Goal: Task Accomplishment & Management: Manage account settings

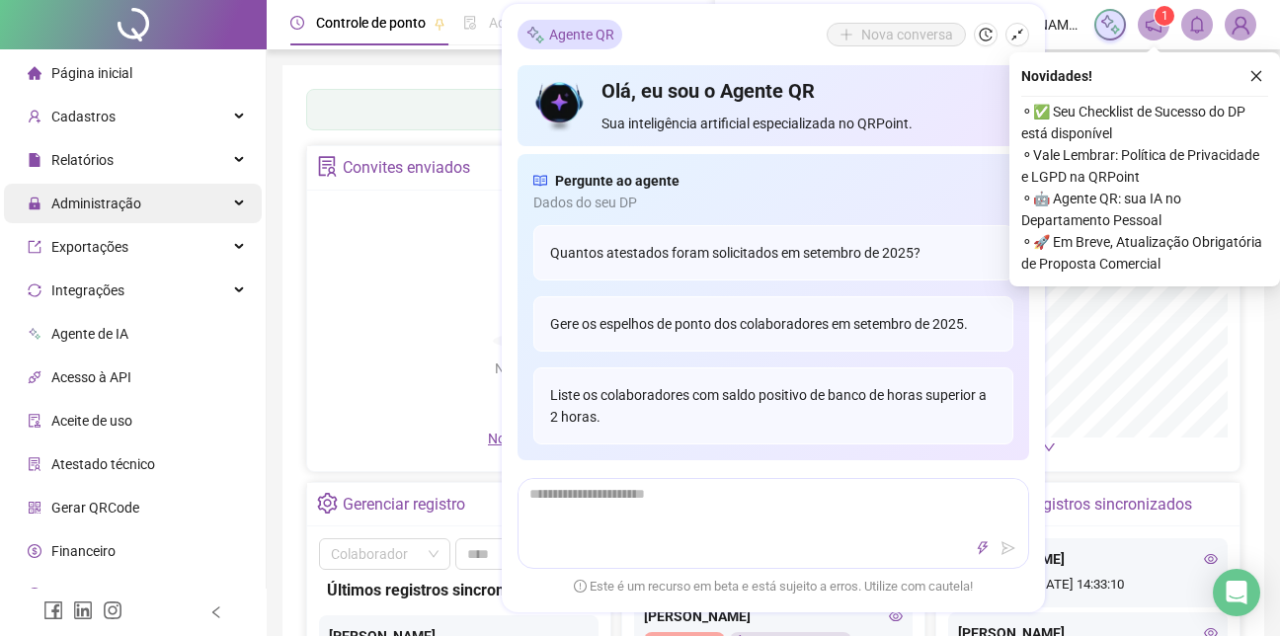
click at [236, 203] on icon at bounding box center [241, 203] width 10 height 0
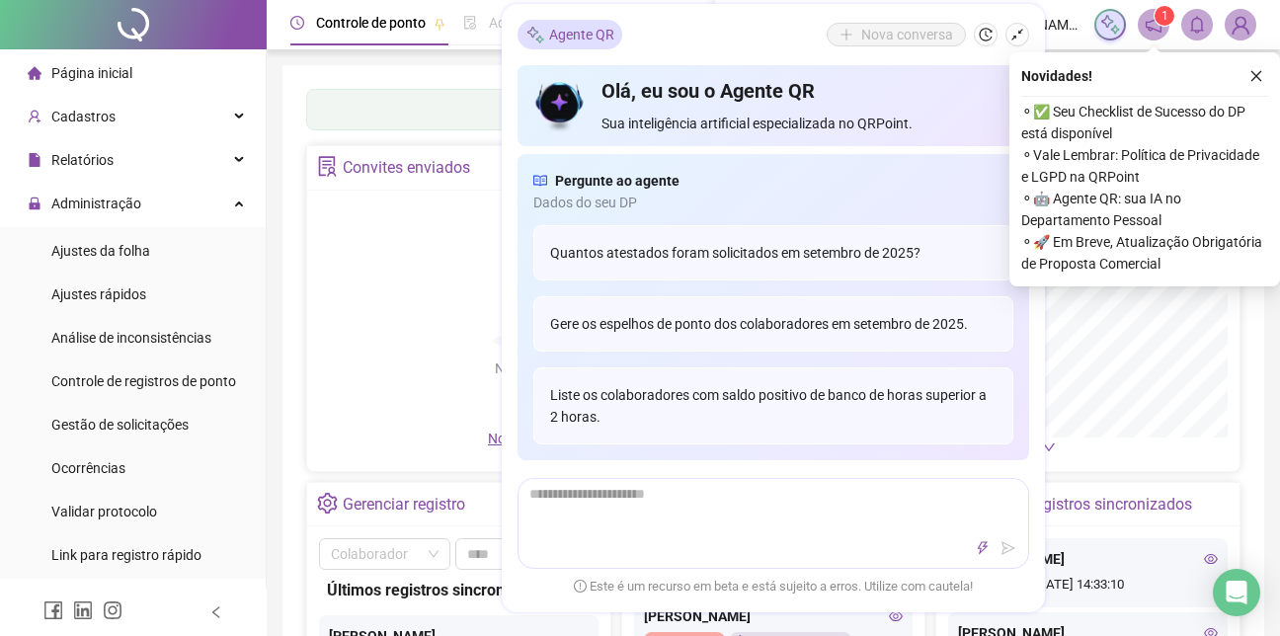
drag, startPoint x: 133, startPoint y: 245, endPoint x: 563, endPoint y: 114, distance: 449.3
click at [740, 41] on div "Agente QR Nova conversa" at bounding box center [774, 35] width 512 height 30
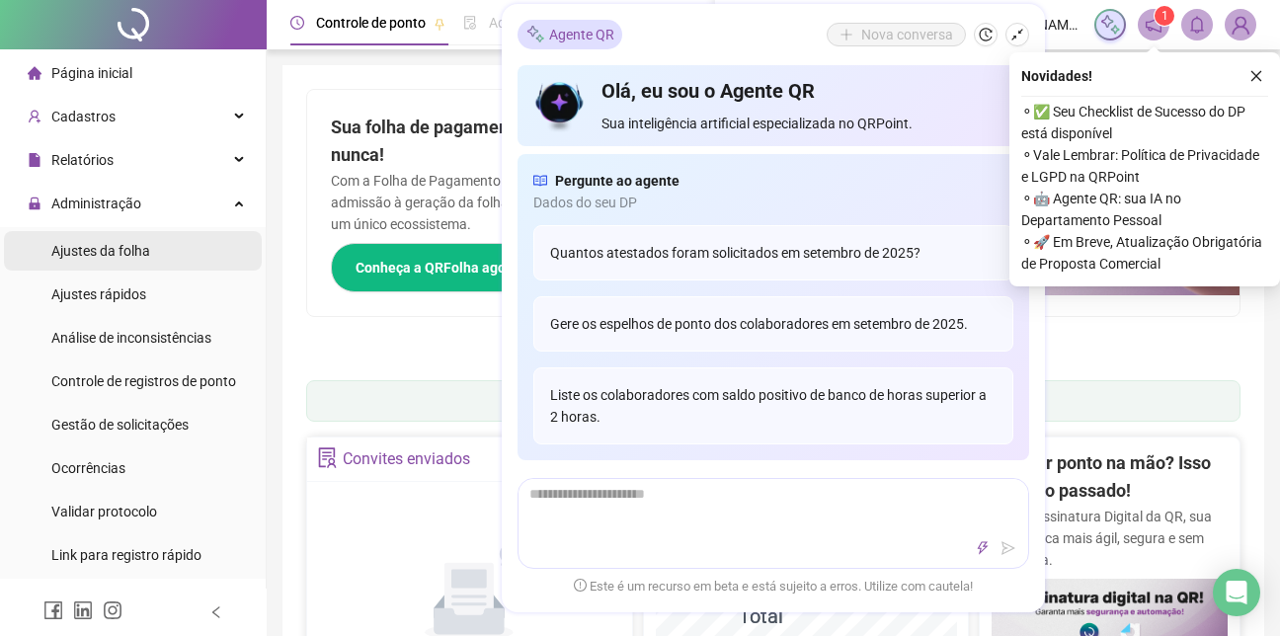
click at [115, 253] on span "Ajustes da folha" at bounding box center [100, 251] width 99 height 16
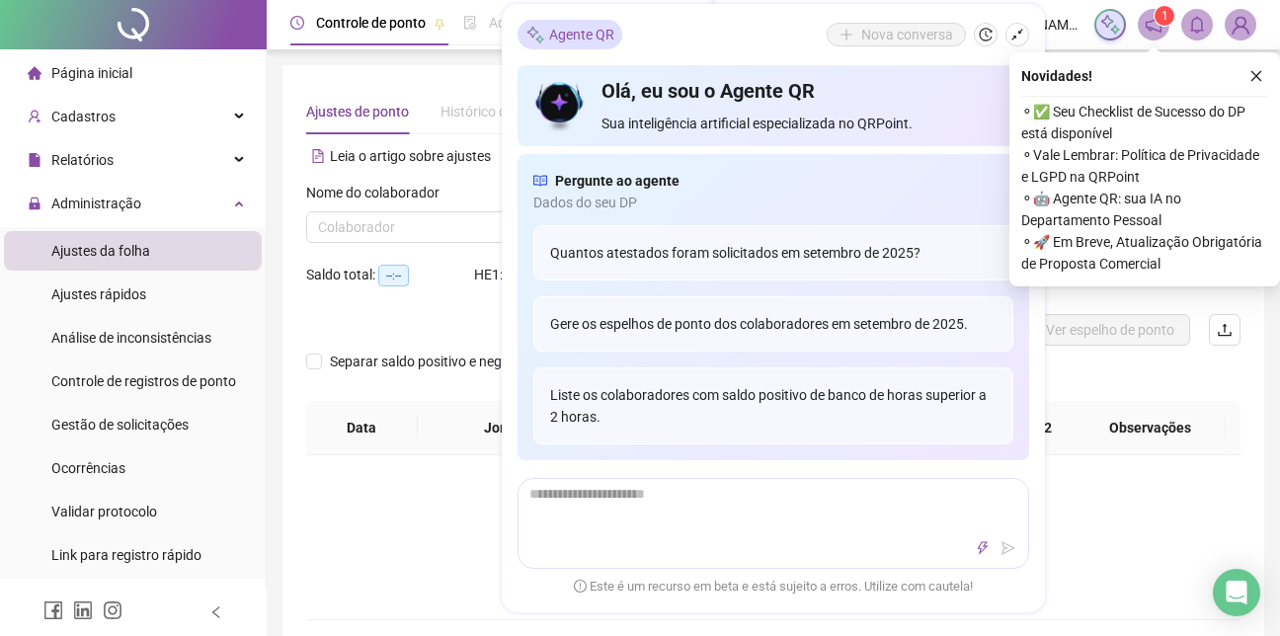
type input "**********"
click at [1251, 77] on icon "close" at bounding box center [1257, 76] width 14 height 14
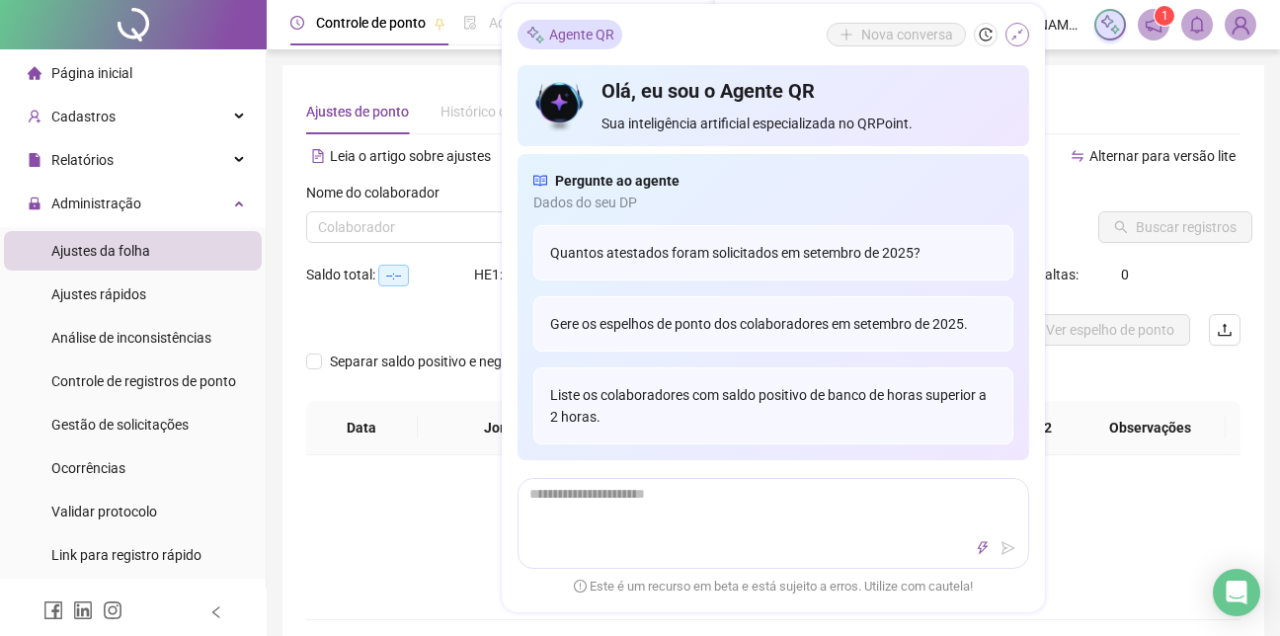
click at [1010, 35] on button "button" at bounding box center [1018, 35] width 24 height 24
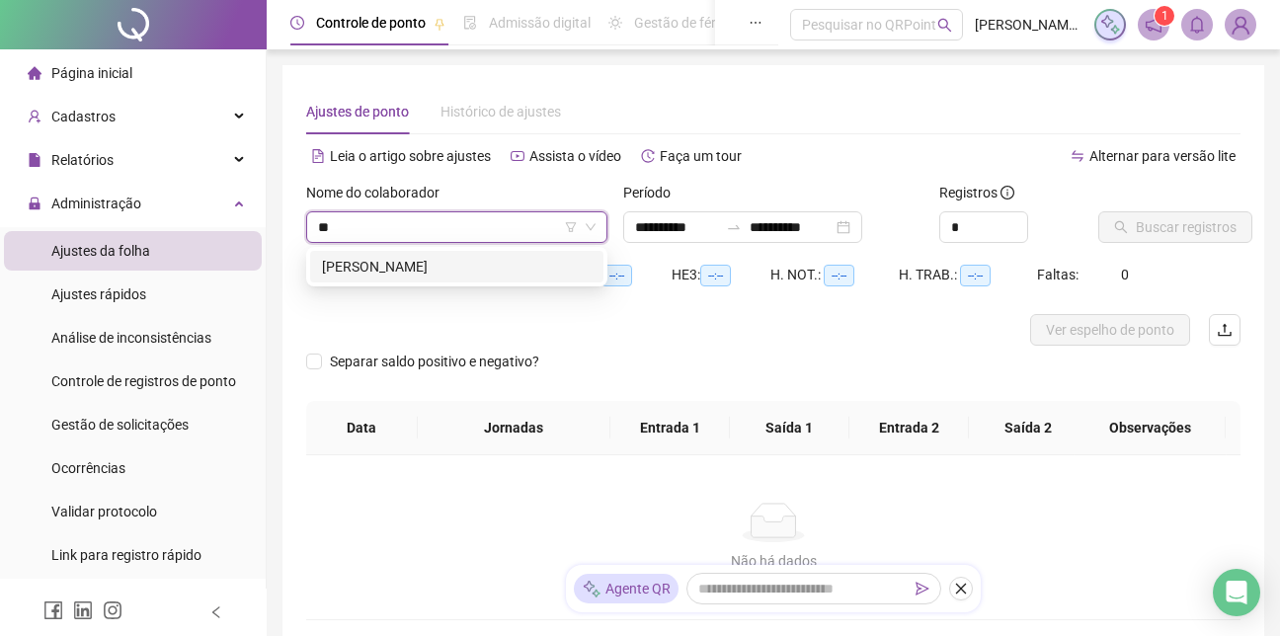
type input "**"
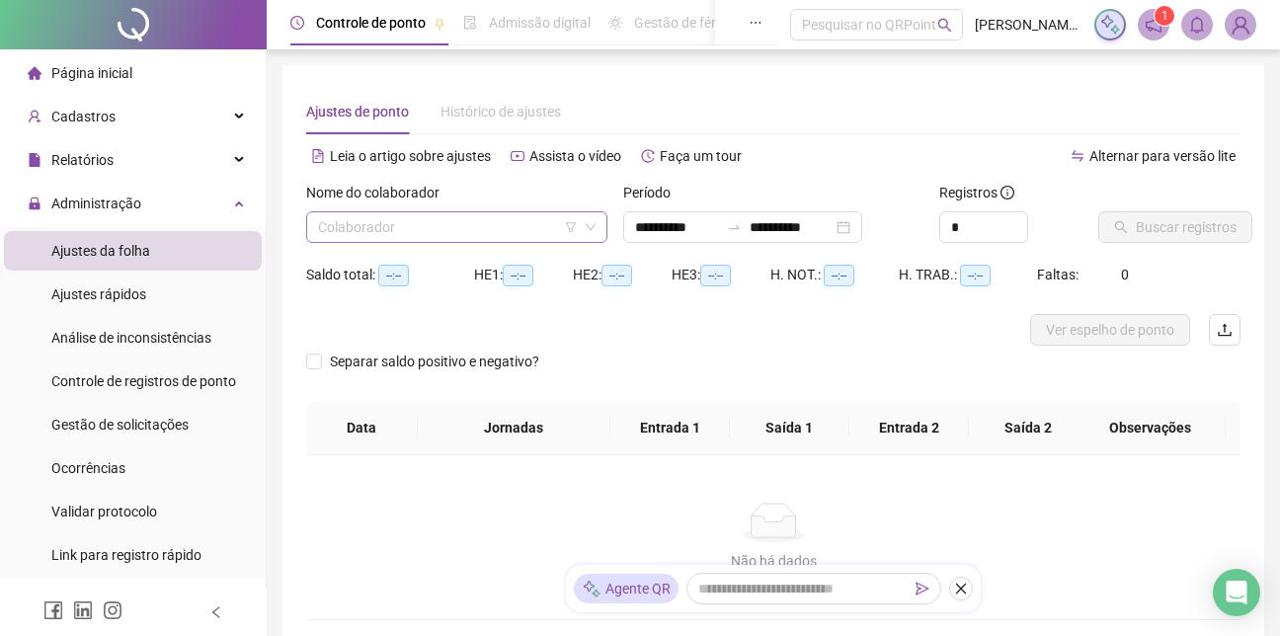
click at [337, 224] on input "search" at bounding box center [448, 227] width 260 height 30
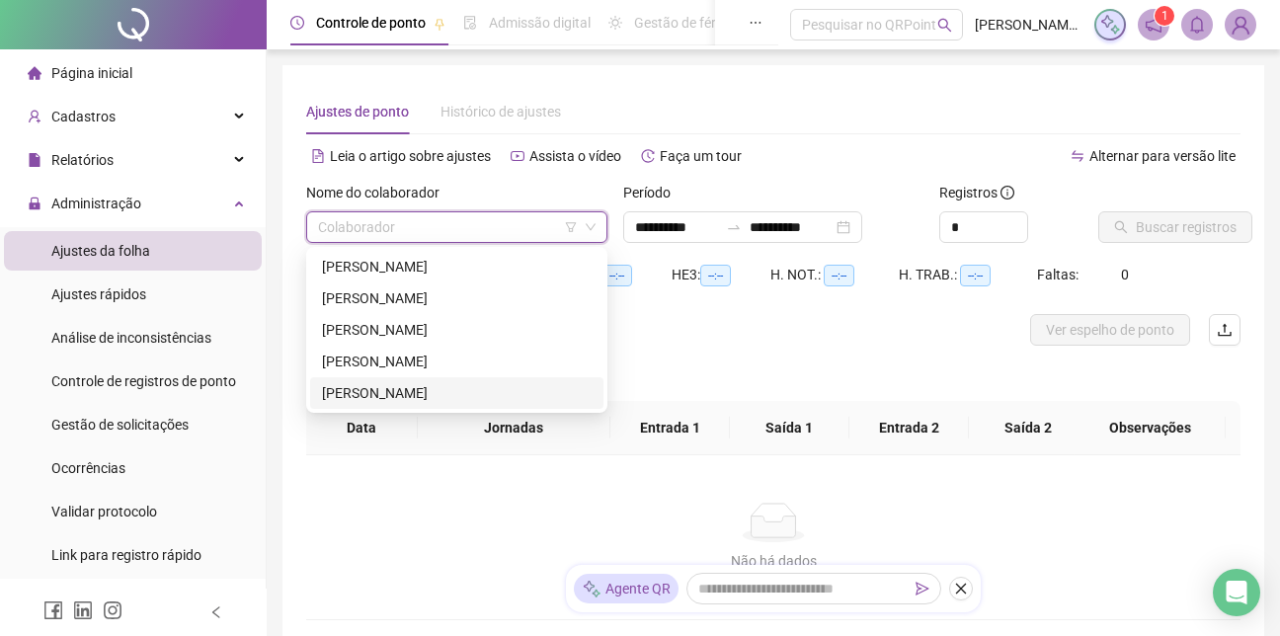
click at [389, 395] on div "[PERSON_NAME]" at bounding box center [457, 393] width 270 height 22
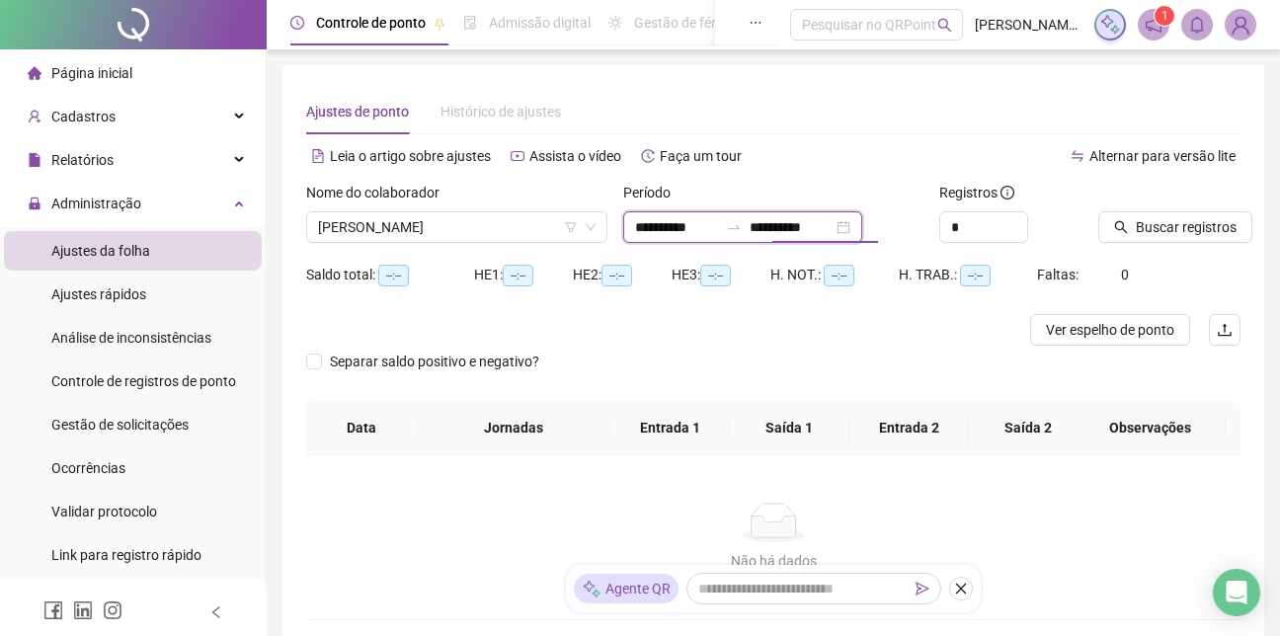
click at [787, 230] on input "**********" at bounding box center [791, 227] width 83 height 22
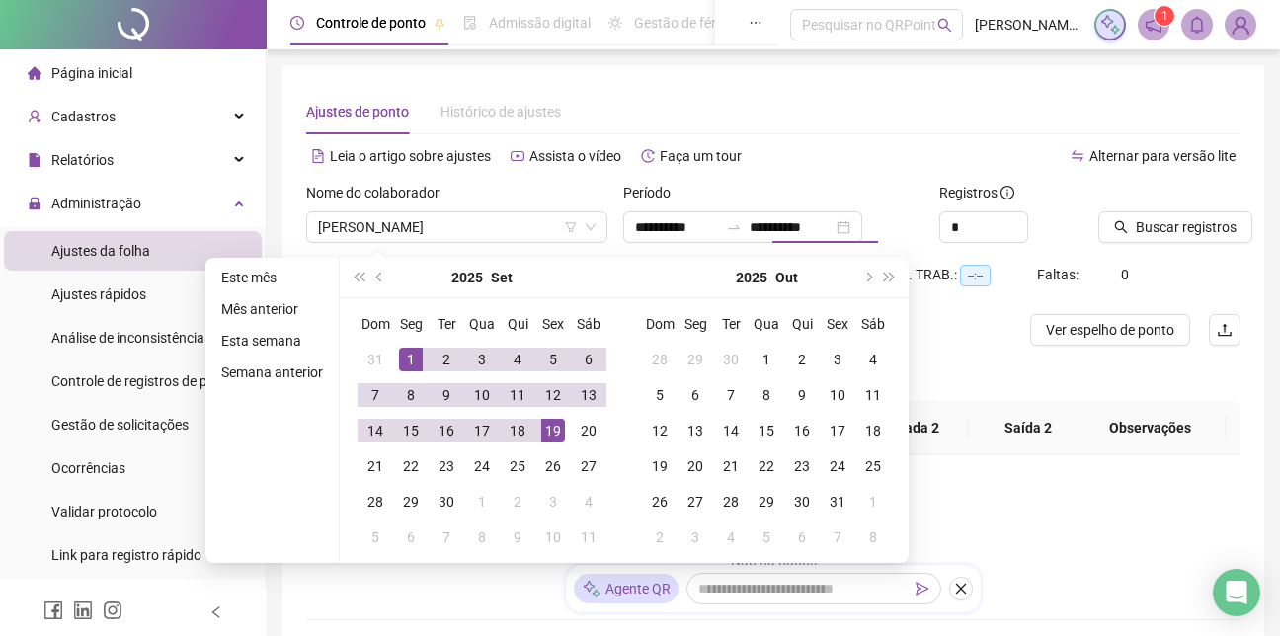
type input "**********"
click at [851, 182] on div "Período" at bounding box center [773, 197] width 301 height 30
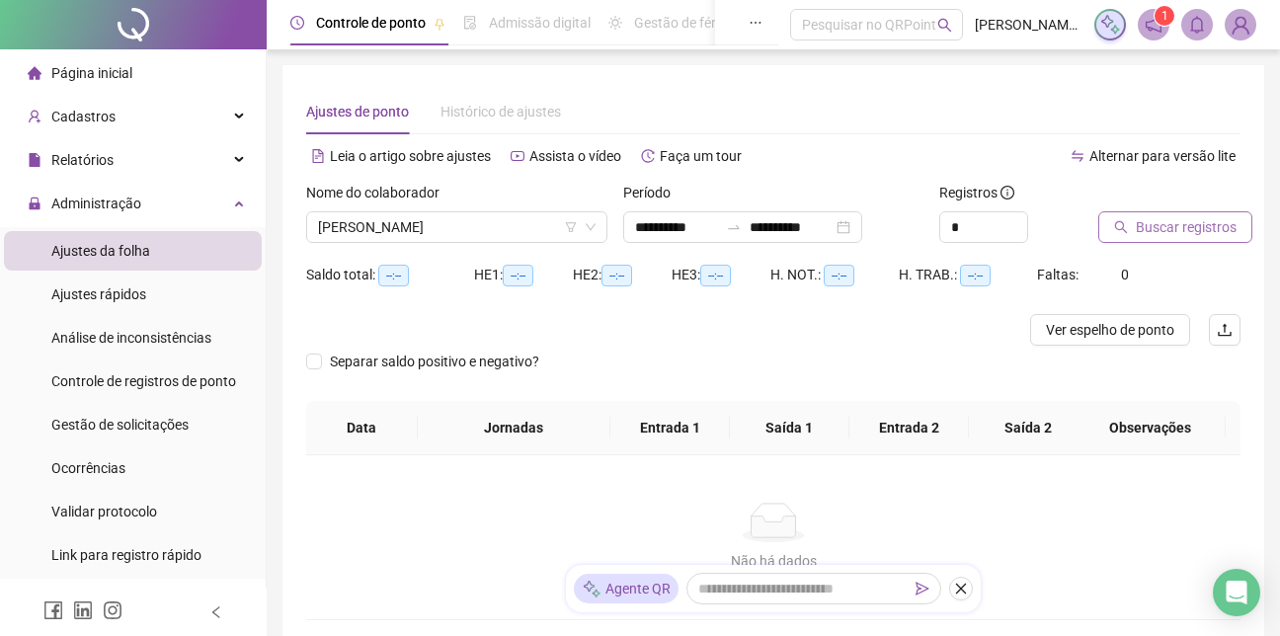
click at [1143, 224] on span "Buscar registros" at bounding box center [1186, 227] width 101 height 22
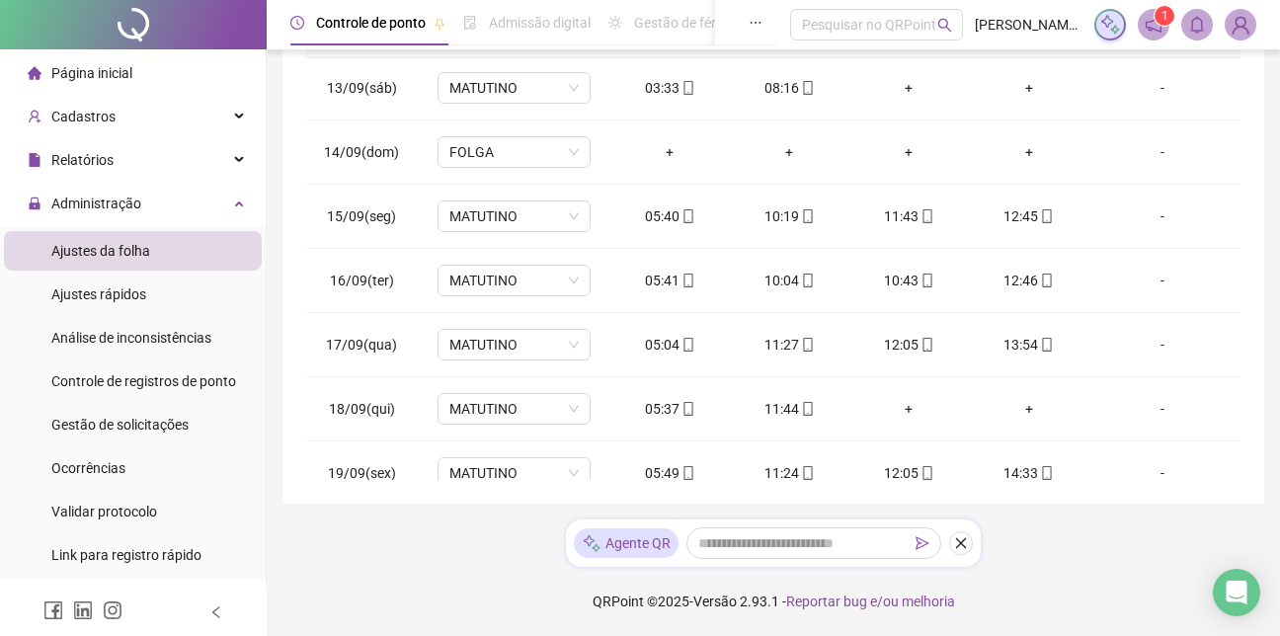
scroll to position [798, 0]
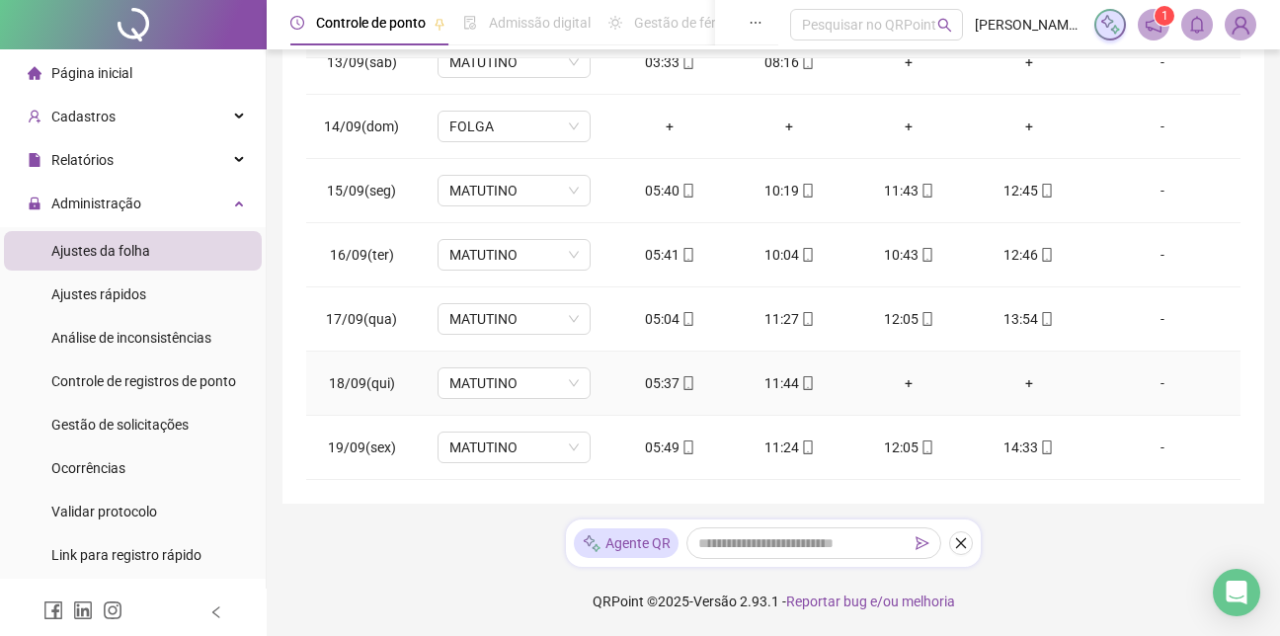
click at [900, 382] on div "+" at bounding box center [909, 383] width 88 height 22
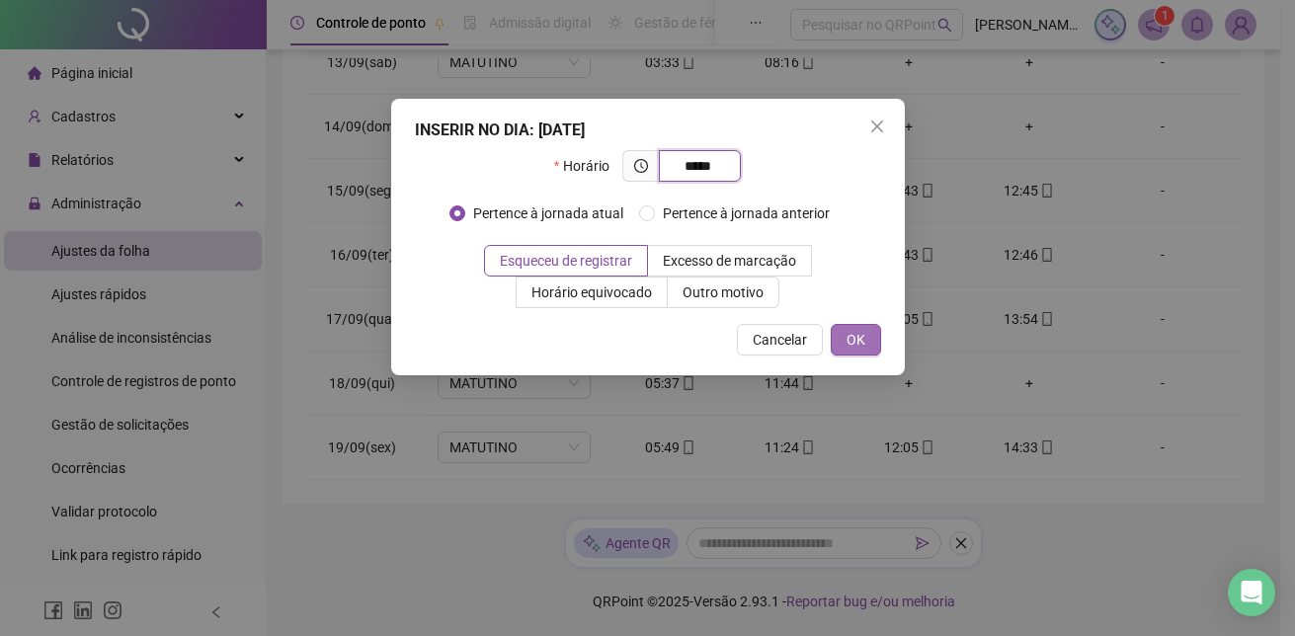
type input "*****"
click at [848, 345] on span "OK" at bounding box center [856, 340] width 19 height 22
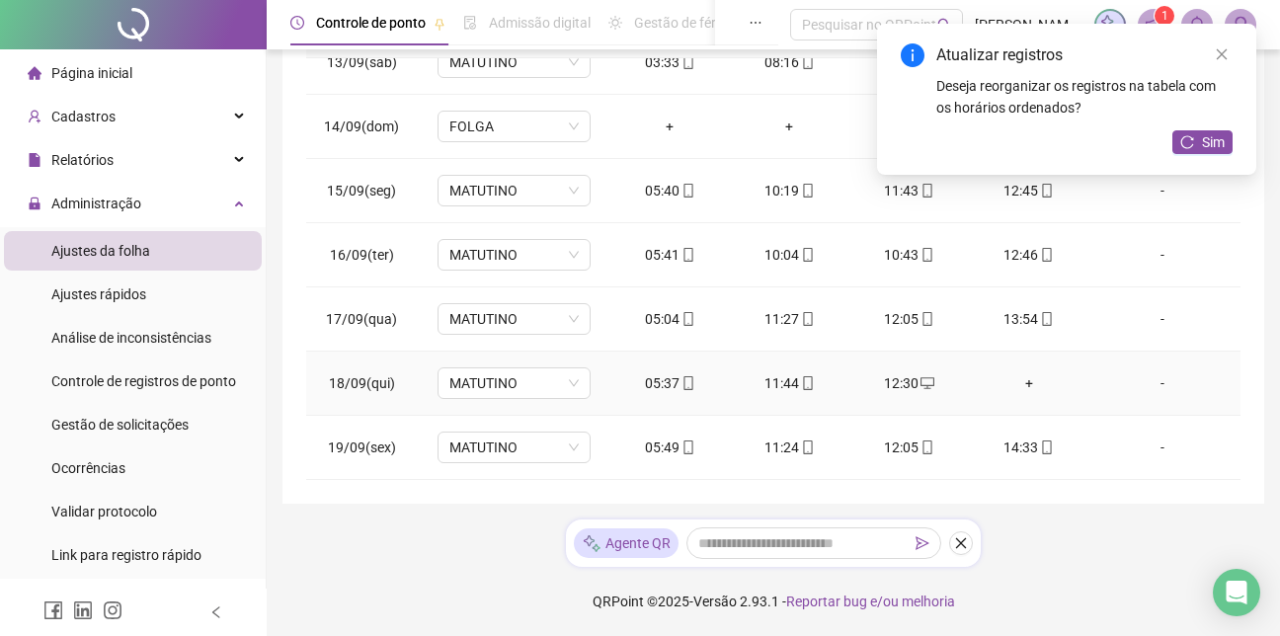
click at [1011, 383] on div "+" at bounding box center [1029, 383] width 88 height 22
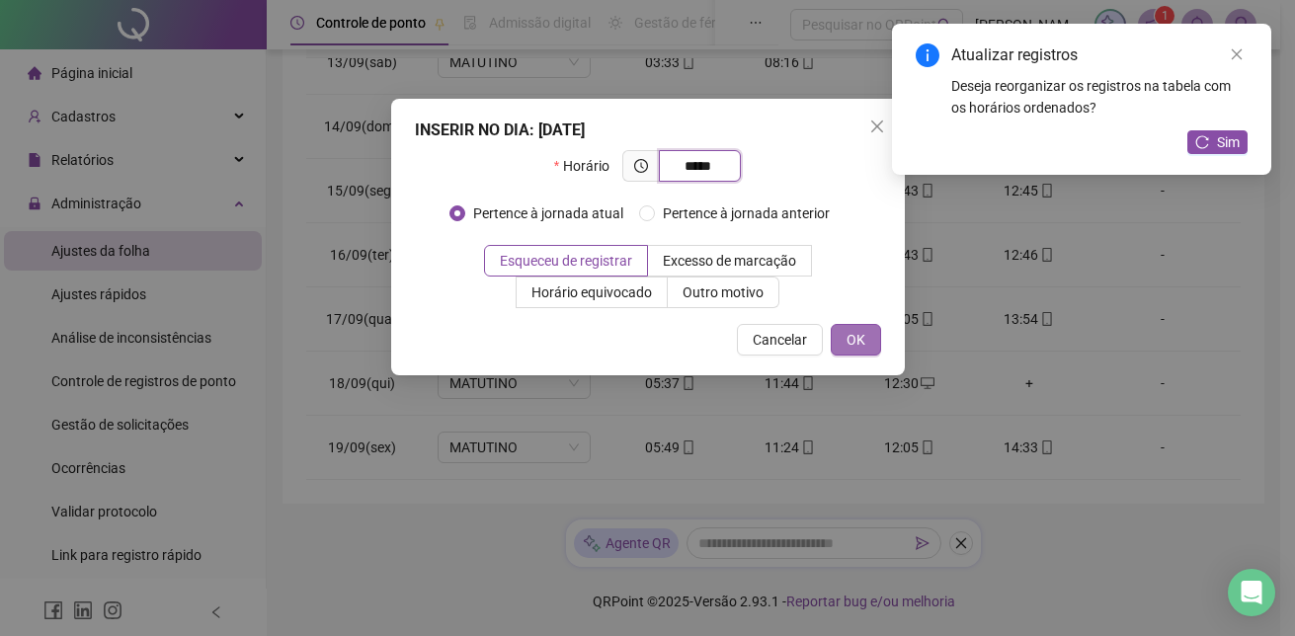
type input "*****"
click at [861, 334] on span "OK" at bounding box center [856, 340] width 19 height 22
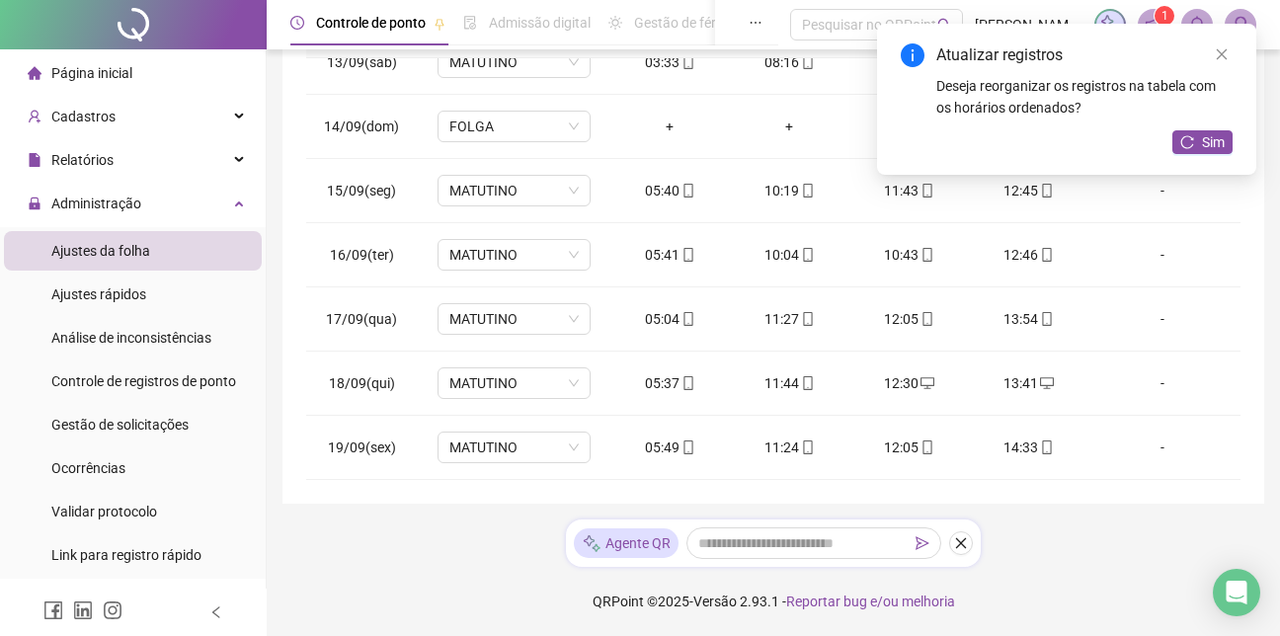
click at [1205, 129] on div "Atualizar registros Deseja reorganizar os registros na tabela com os horários o…" at bounding box center [1066, 99] width 379 height 151
click at [1199, 148] on button "Sim" at bounding box center [1203, 142] width 60 height 24
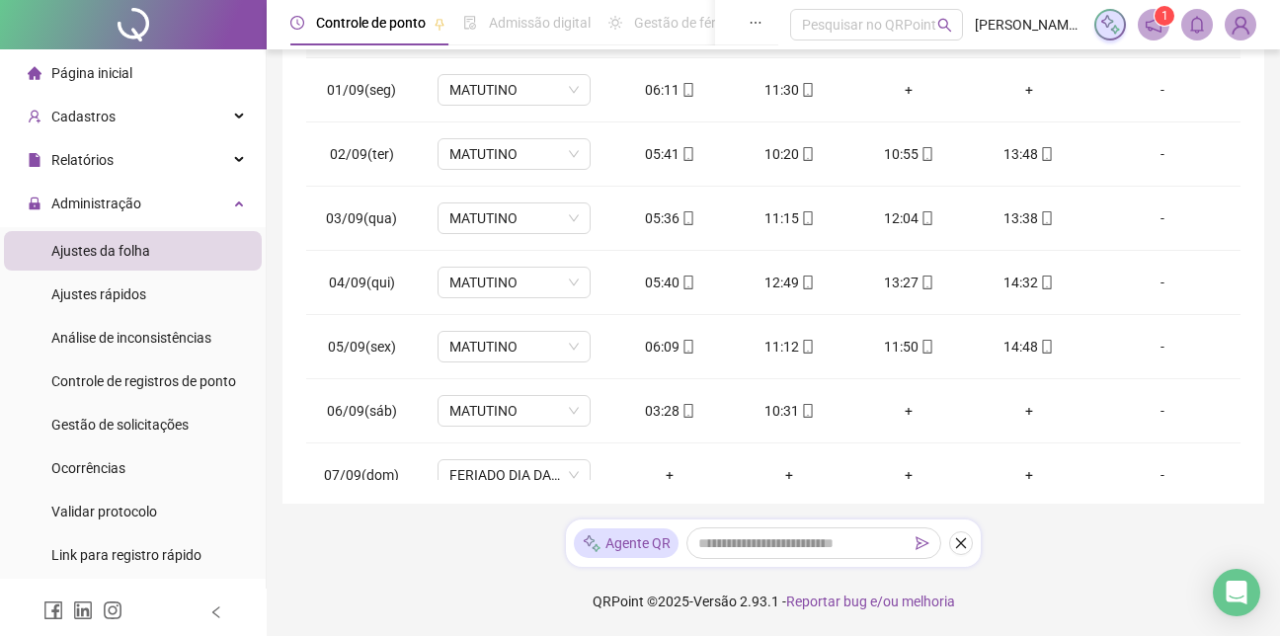
scroll to position [0, 0]
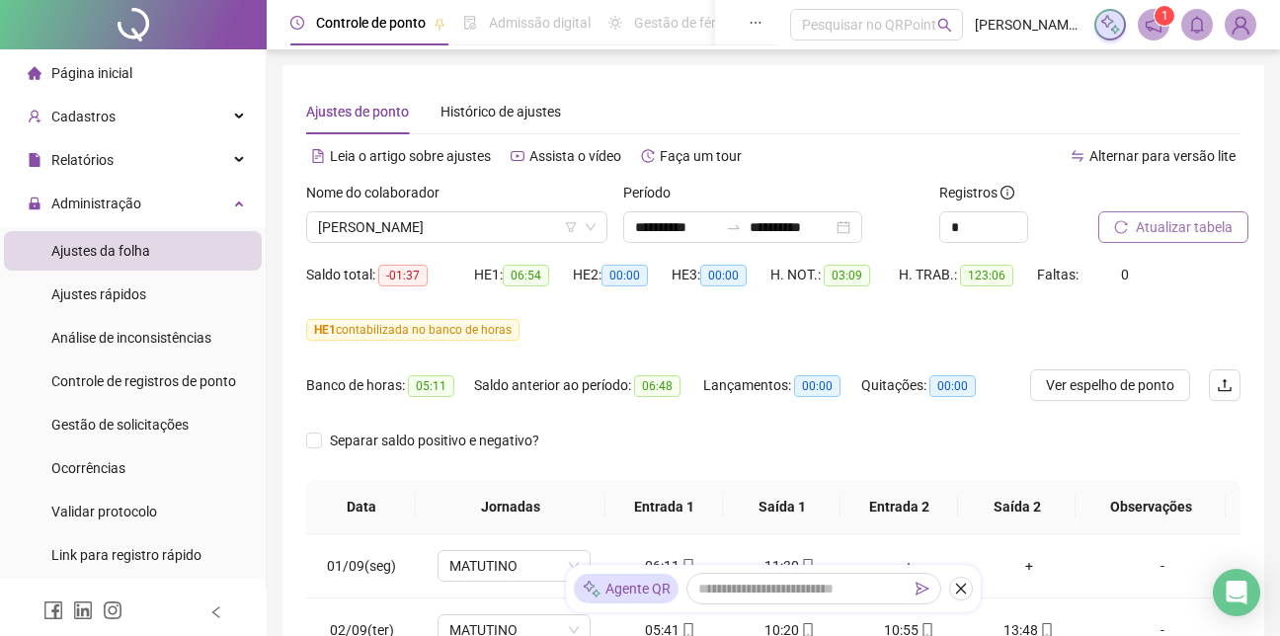
click at [1146, 228] on span "Atualizar tabela" at bounding box center [1184, 227] width 97 height 22
click at [404, 223] on span "[PERSON_NAME]" at bounding box center [457, 227] width 278 height 30
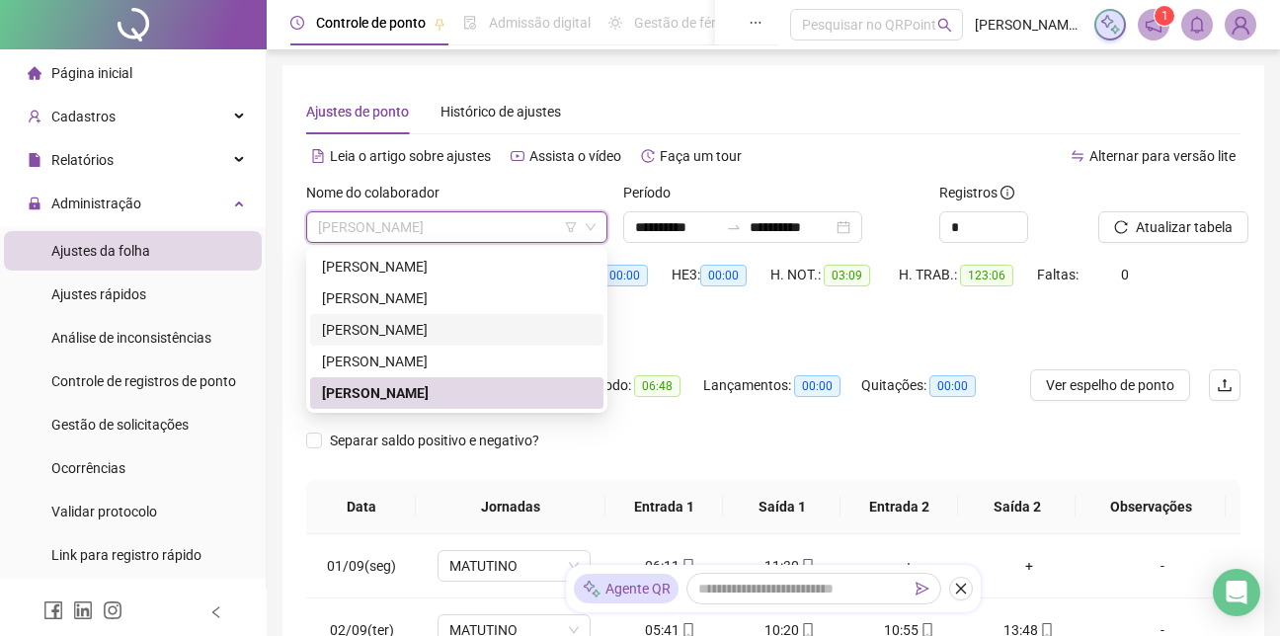
click at [421, 338] on div "[PERSON_NAME]" at bounding box center [457, 330] width 270 height 22
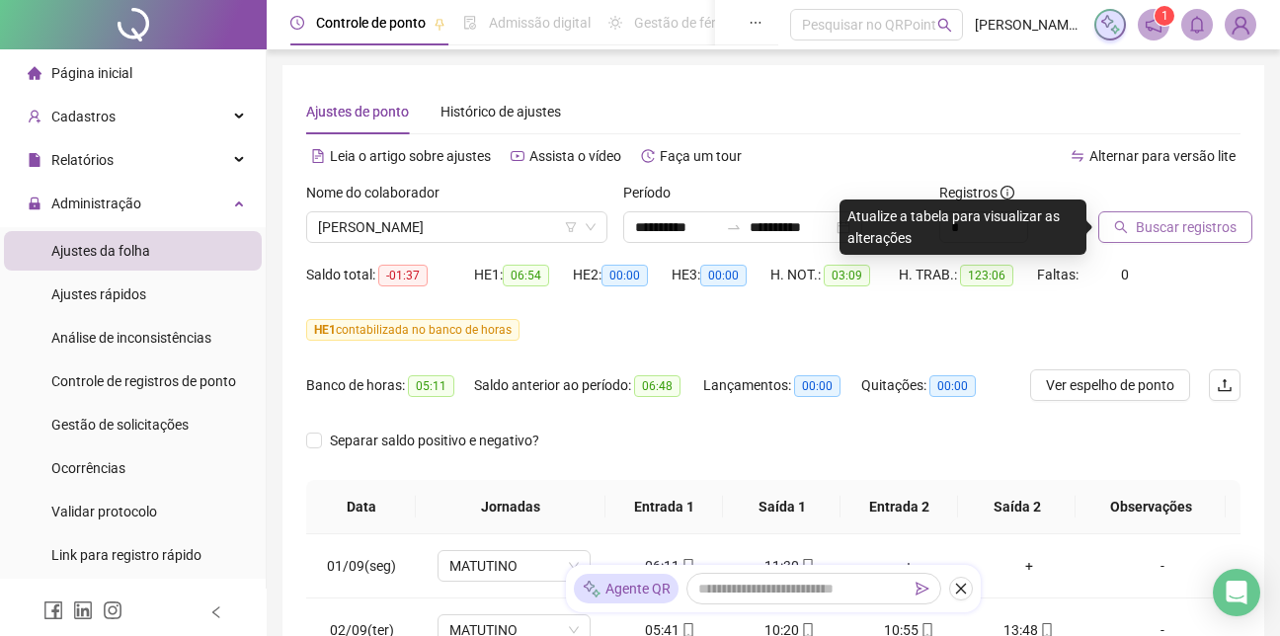
click at [1184, 226] on span "Buscar registros" at bounding box center [1186, 227] width 101 height 22
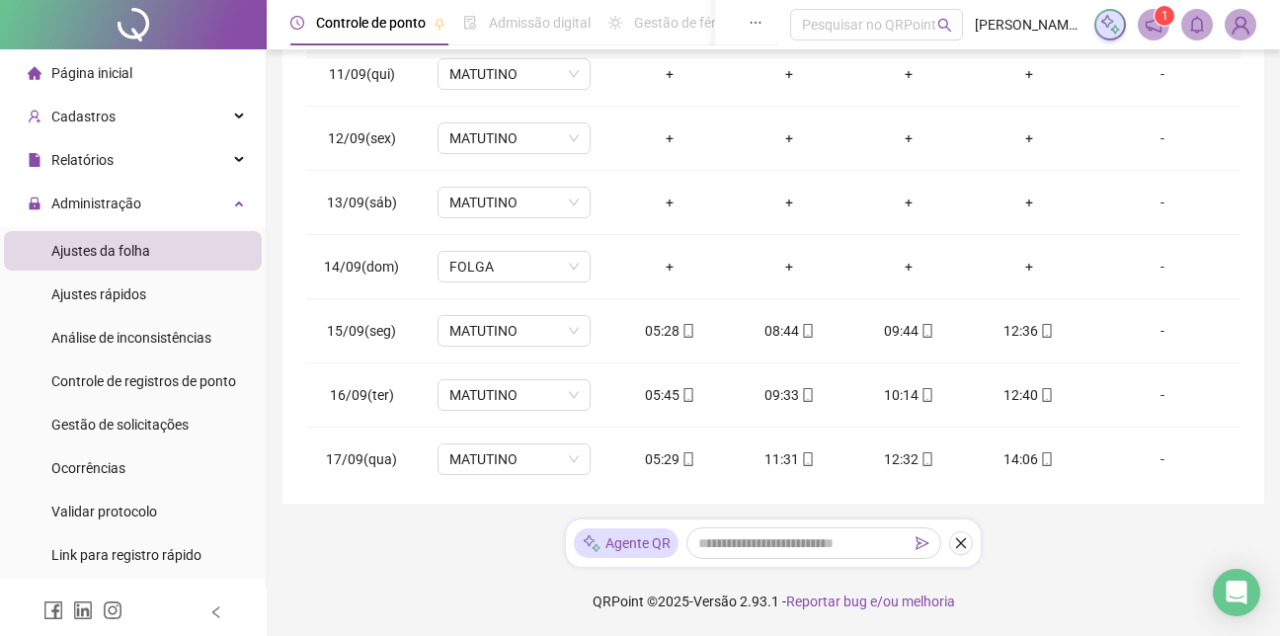
scroll to position [618, 0]
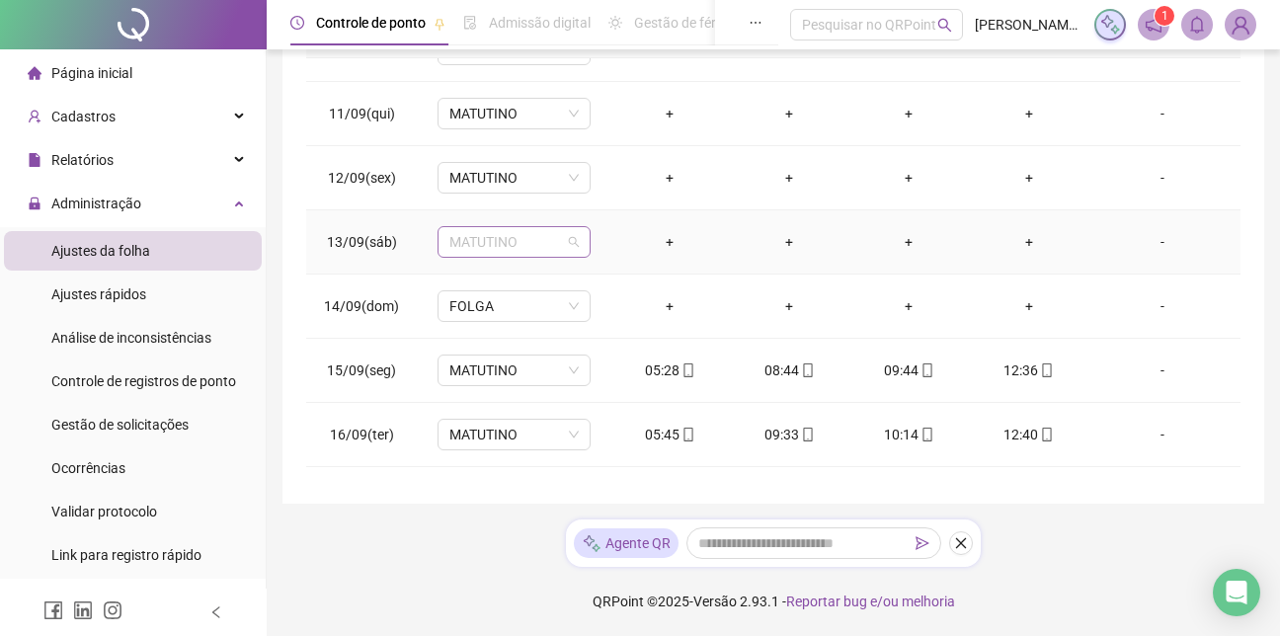
click at [570, 243] on span "MATUTINO" at bounding box center [513, 242] width 129 height 30
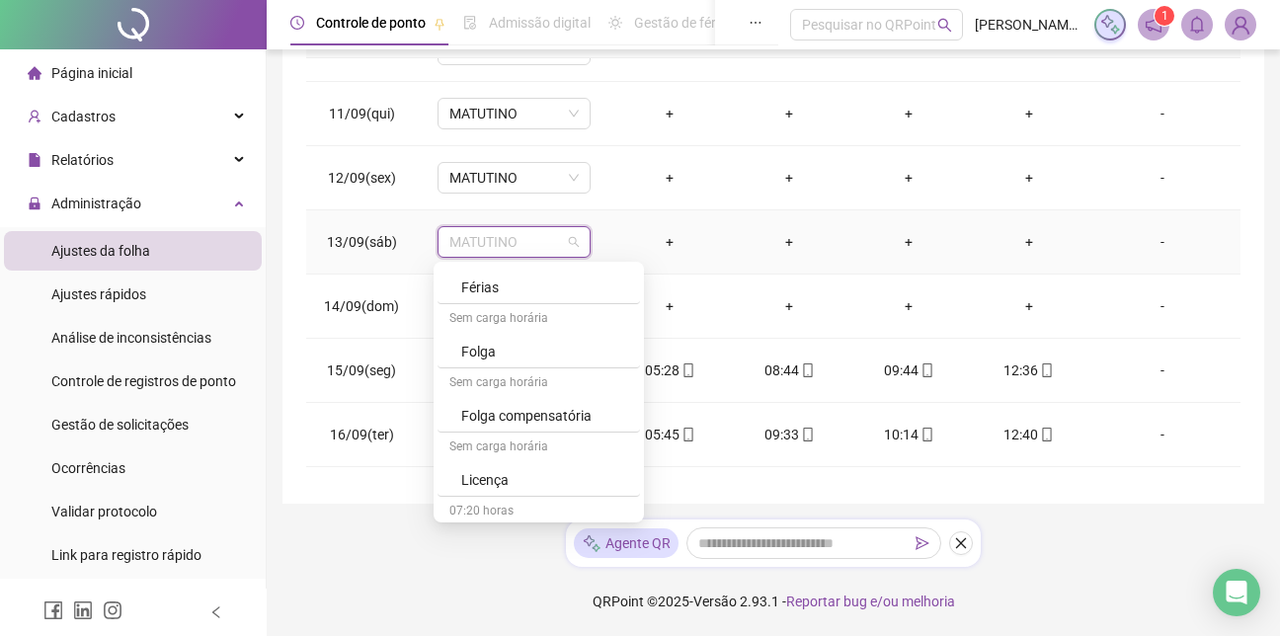
scroll to position [964, 0]
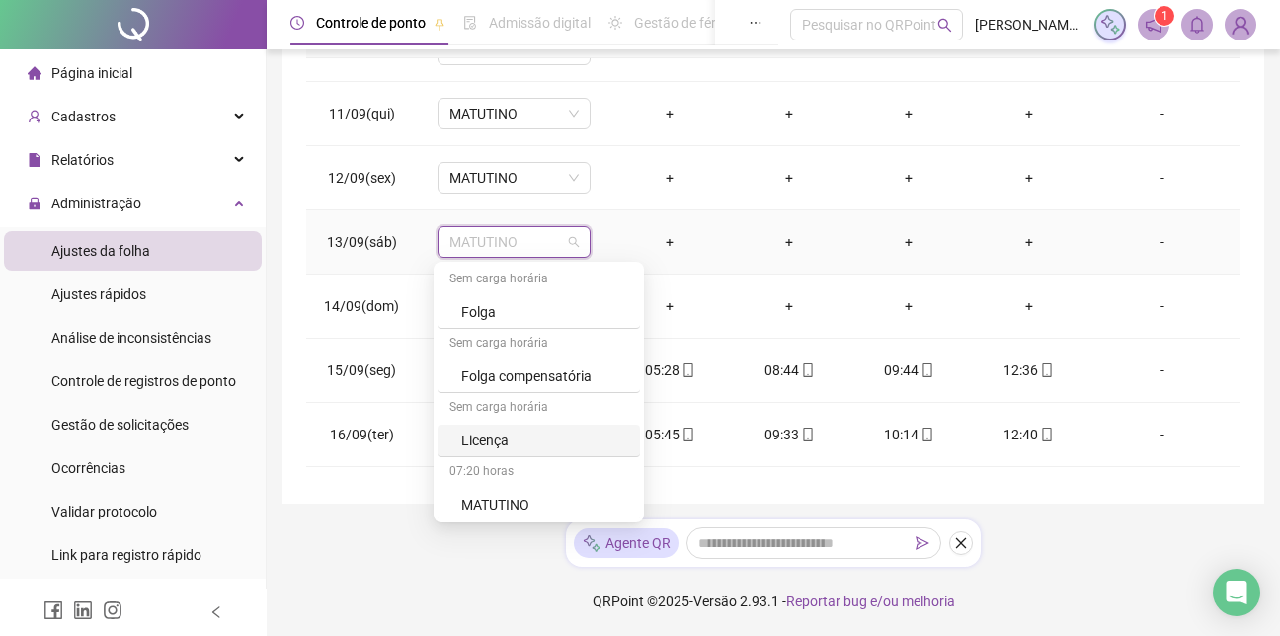
click at [492, 440] on div "Licença" at bounding box center [544, 441] width 167 height 22
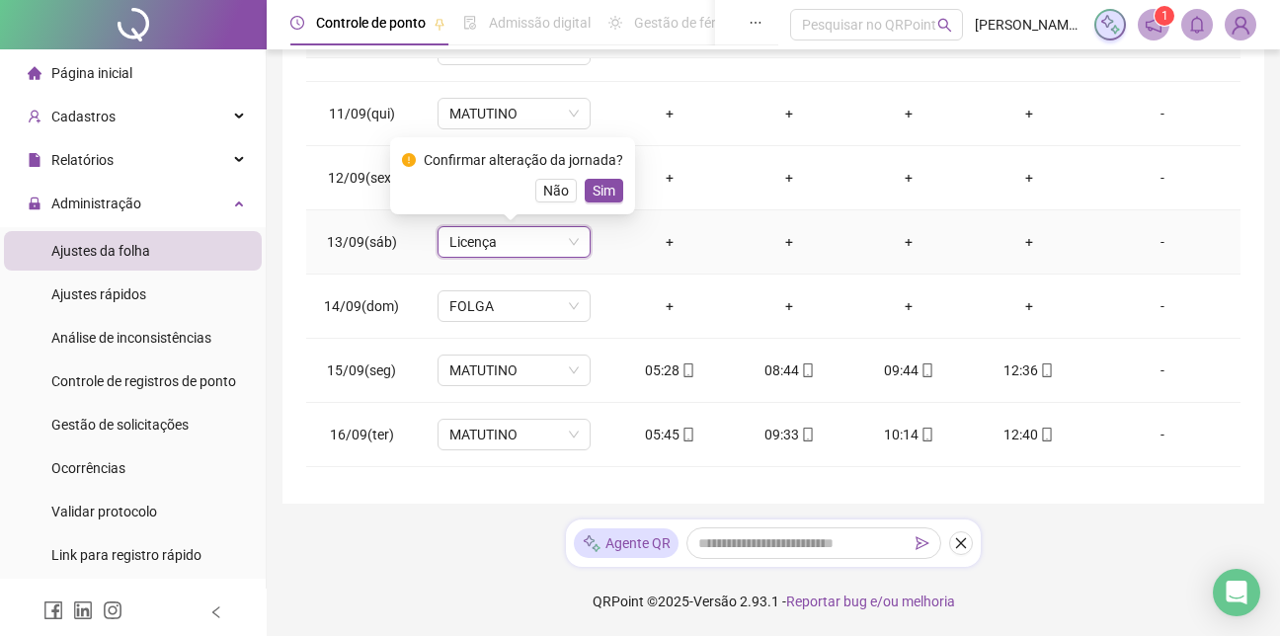
click at [604, 178] on div "Confirmar alteração da jornada? Não Sim" at bounding box center [512, 175] width 221 height 53
click at [604, 183] on span "Sim" at bounding box center [604, 191] width 23 height 22
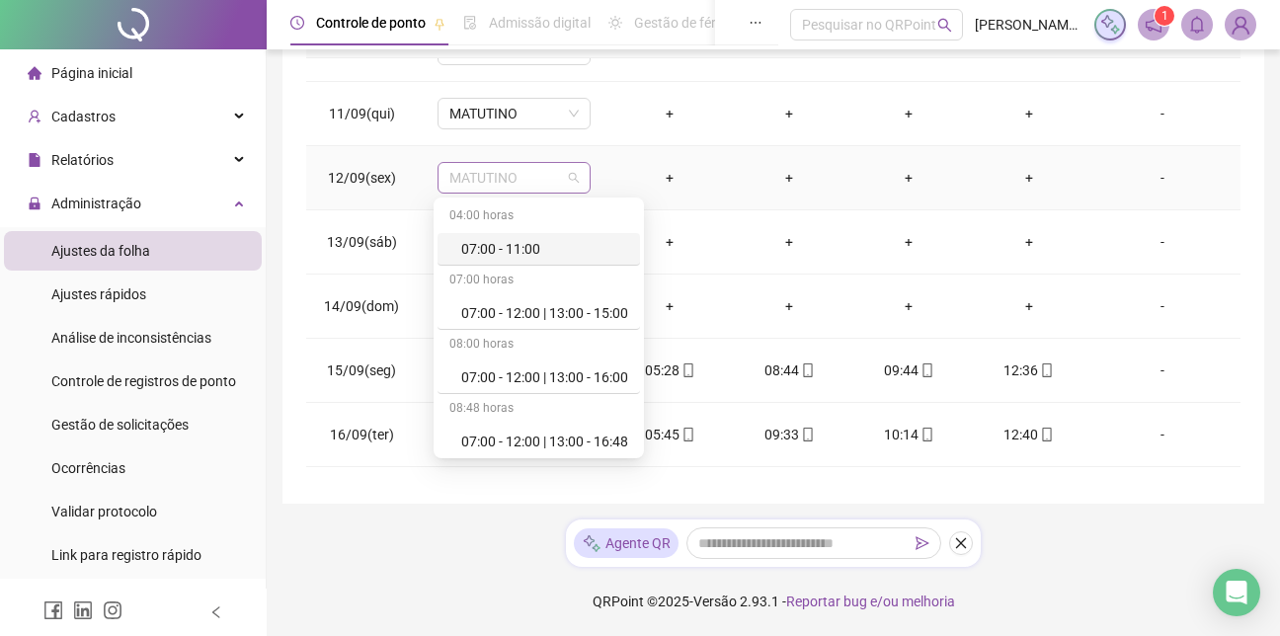
click at [569, 180] on span "MATUTINO" at bounding box center [513, 178] width 129 height 30
click at [640, 403] on div "04:00 horas 07:00 - 11:00 07:00 horas 07:00 - 12:00 | 13:00 - 15:00 08:00 horas…" at bounding box center [539, 328] width 203 height 253
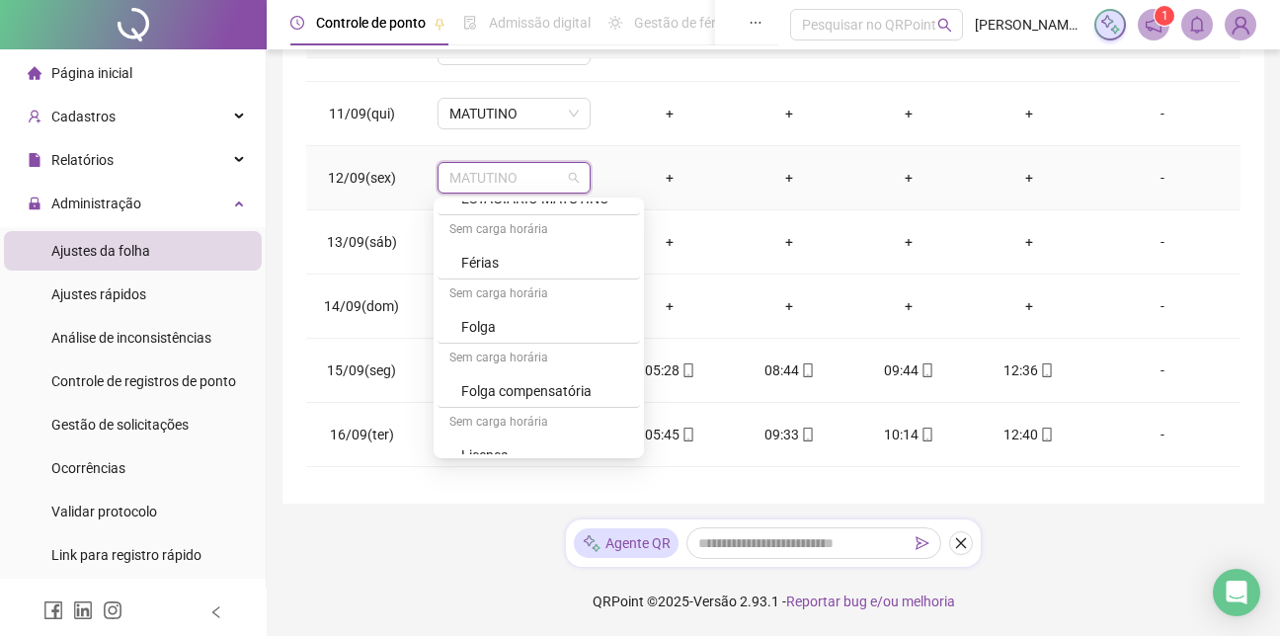
scroll to position [1031, 0]
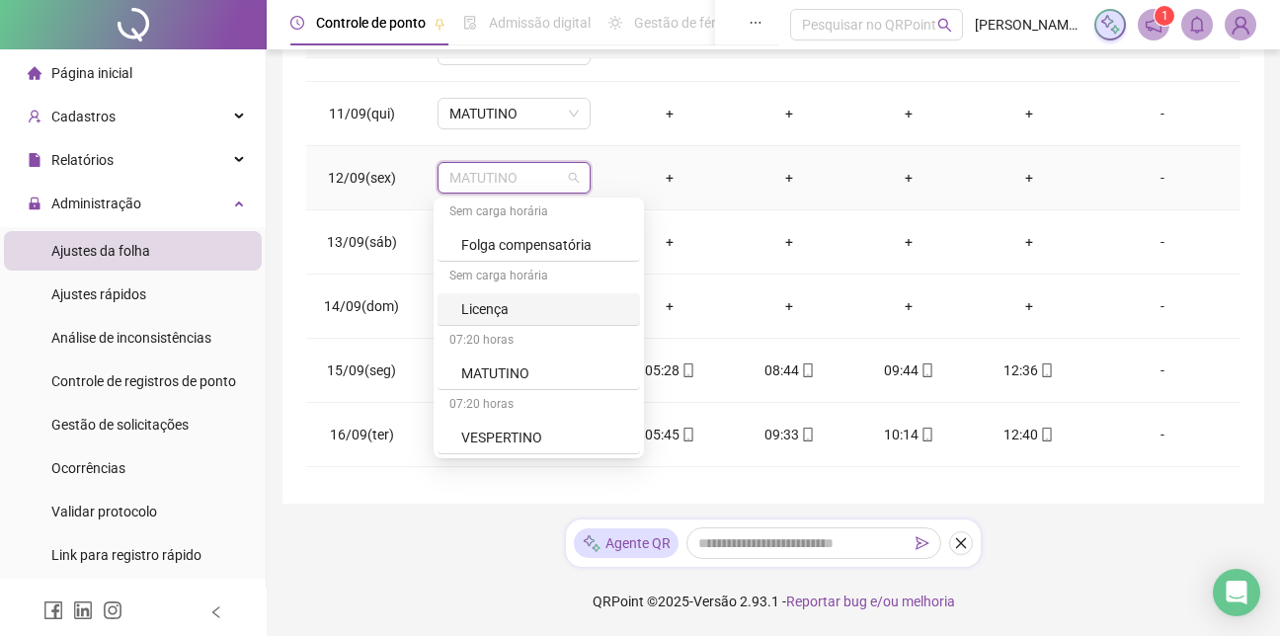
click at [490, 302] on div "Licença" at bounding box center [544, 309] width 167 height 22
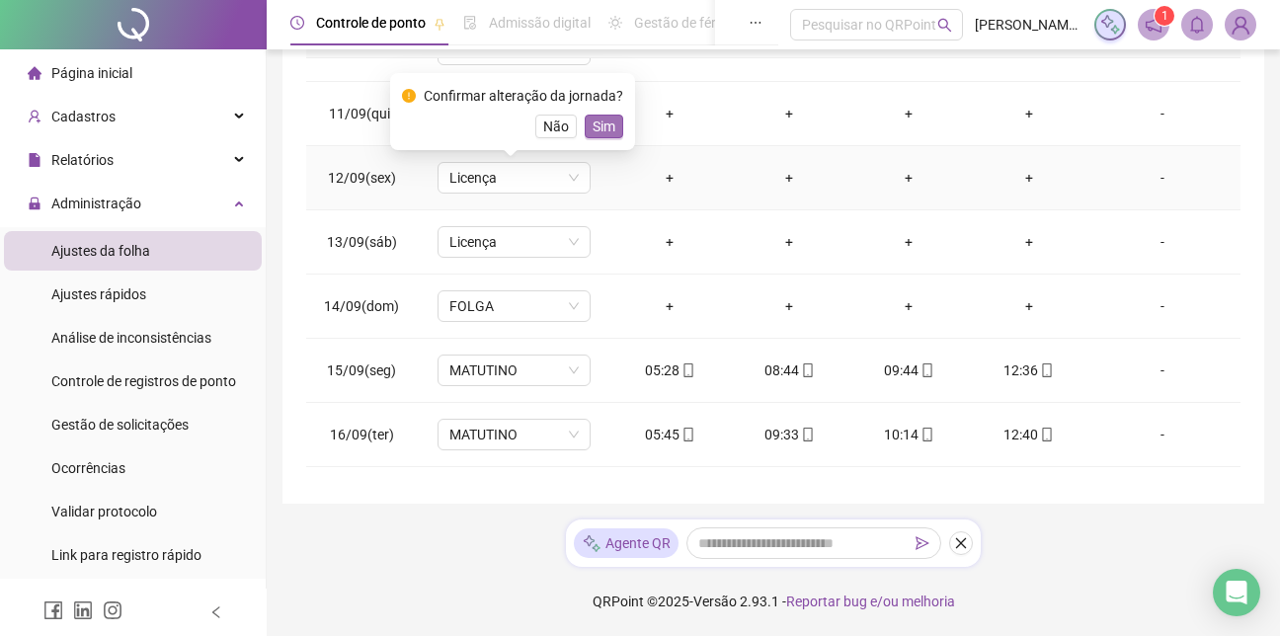
click at [596, 124] on span "Sim" at bounding box center [604, 127] width 23 height 22
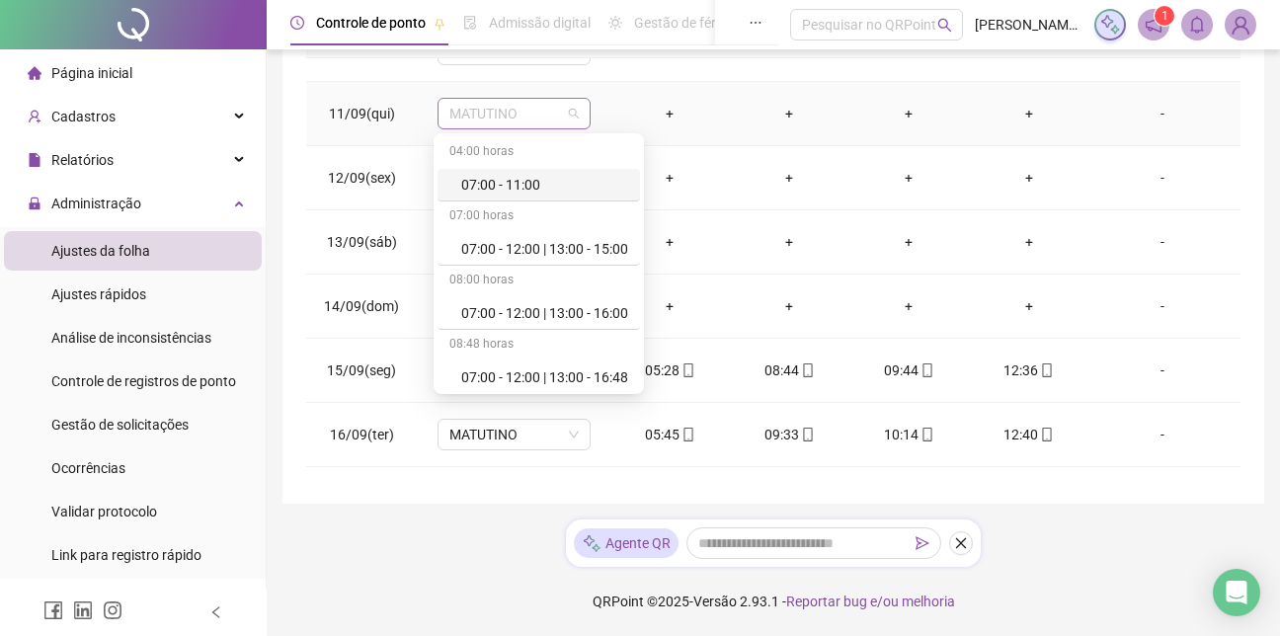
click at [569, 110] on span "MATUTINO" at bounding box center [513, 114] width 129 height 30
click at [502, 243] on div "Licença" at bounding box center [544, 245] width 167 height 22
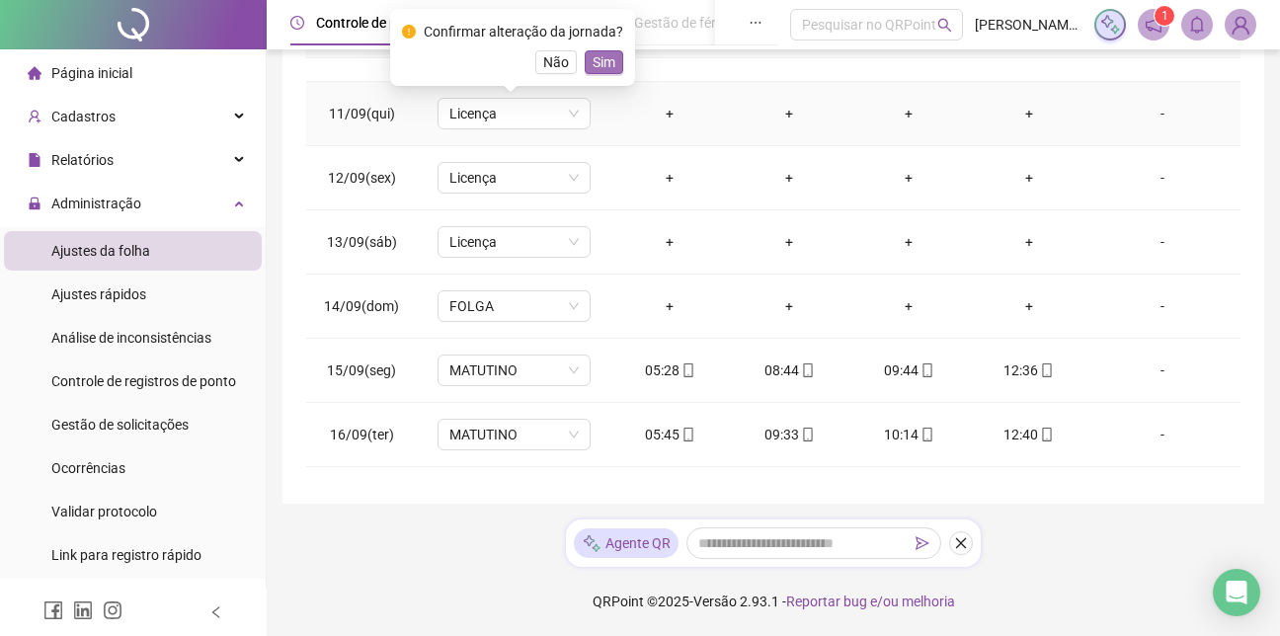
click at [602, 62] on span "Sim" at bounding box center [604, 62] width 23 height 22
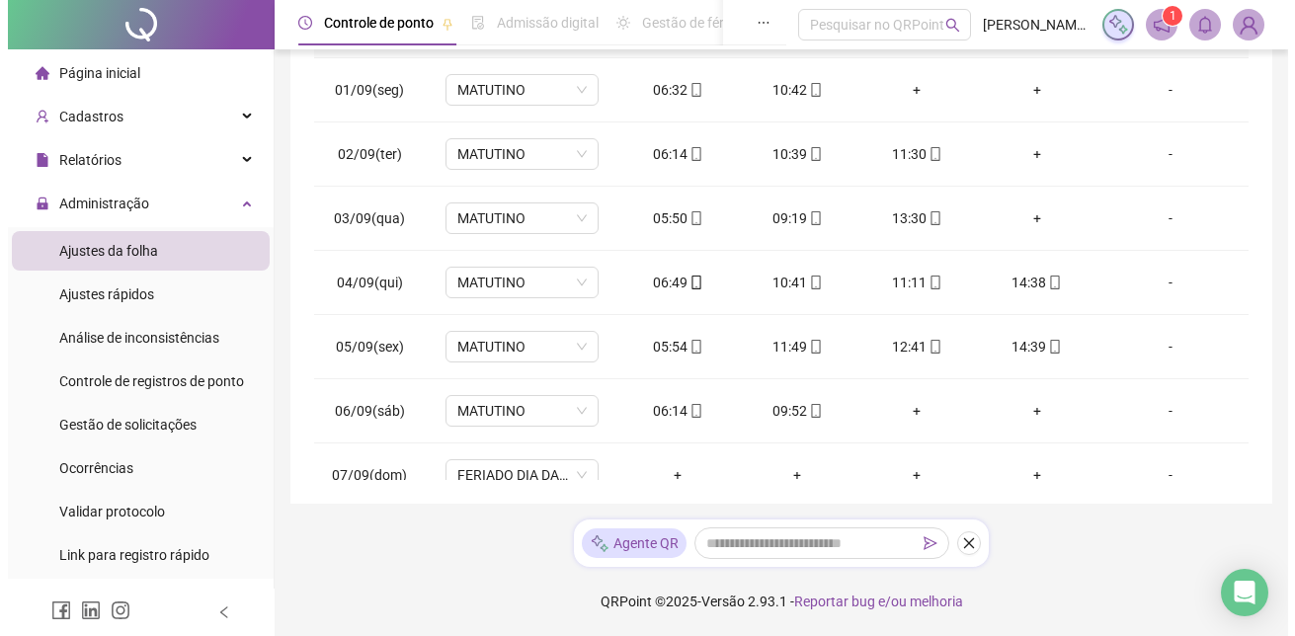
scroll to position [0, 0]
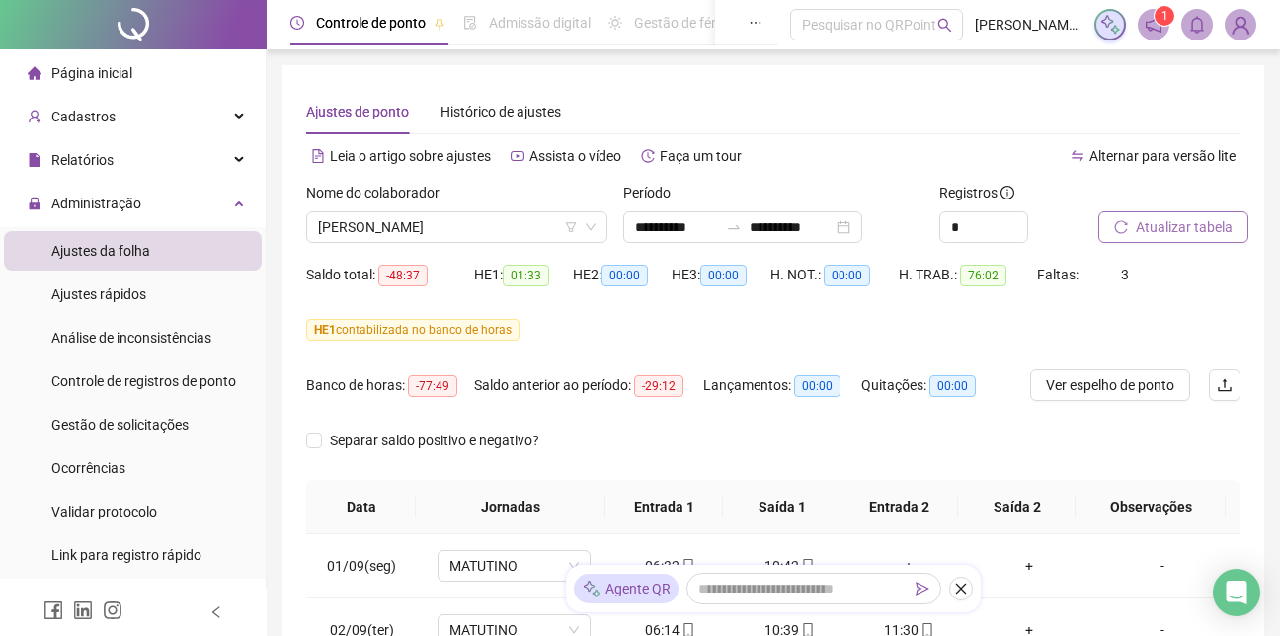
click at [1136, 226] on span "Atualizar tabela" at bounding box center [1184, 227] width 97 height 22
click at [1198, 237] on span "Atualizar tabela" at bounding box center [1184, 227] width 97 height 22
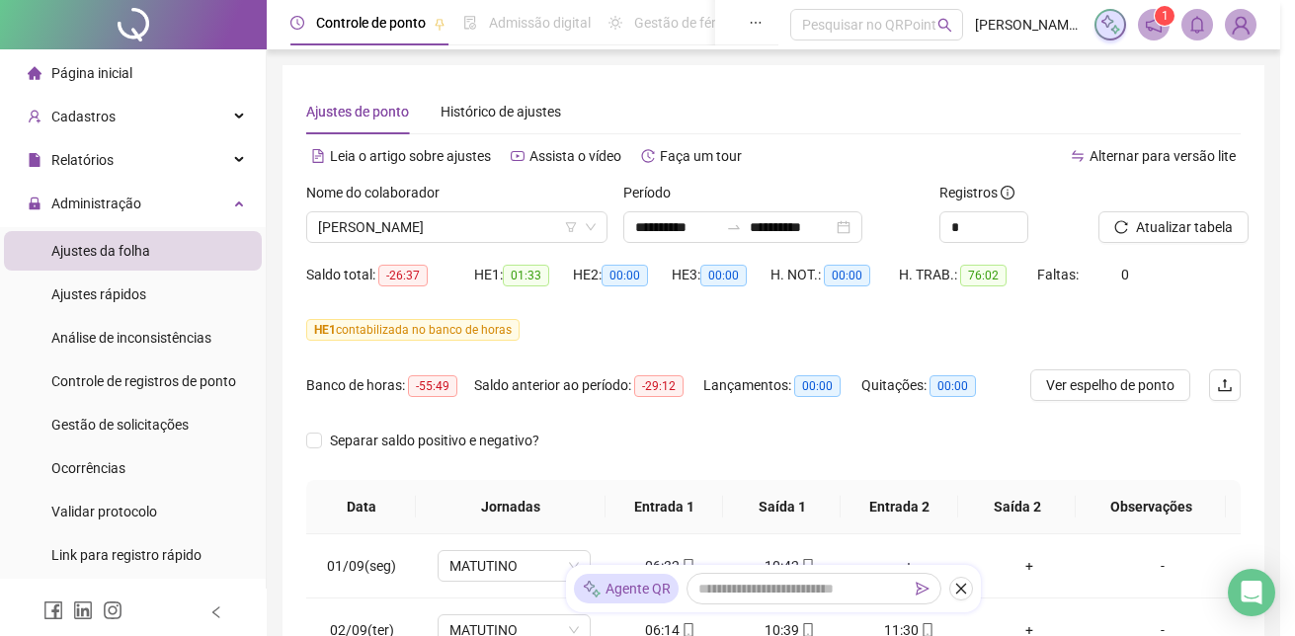
click at [1181, 231] on div "Atualizando tabela Atualizando e reorganizando os registros... OK" at bounding box center [647, 318] width 1295 height 636
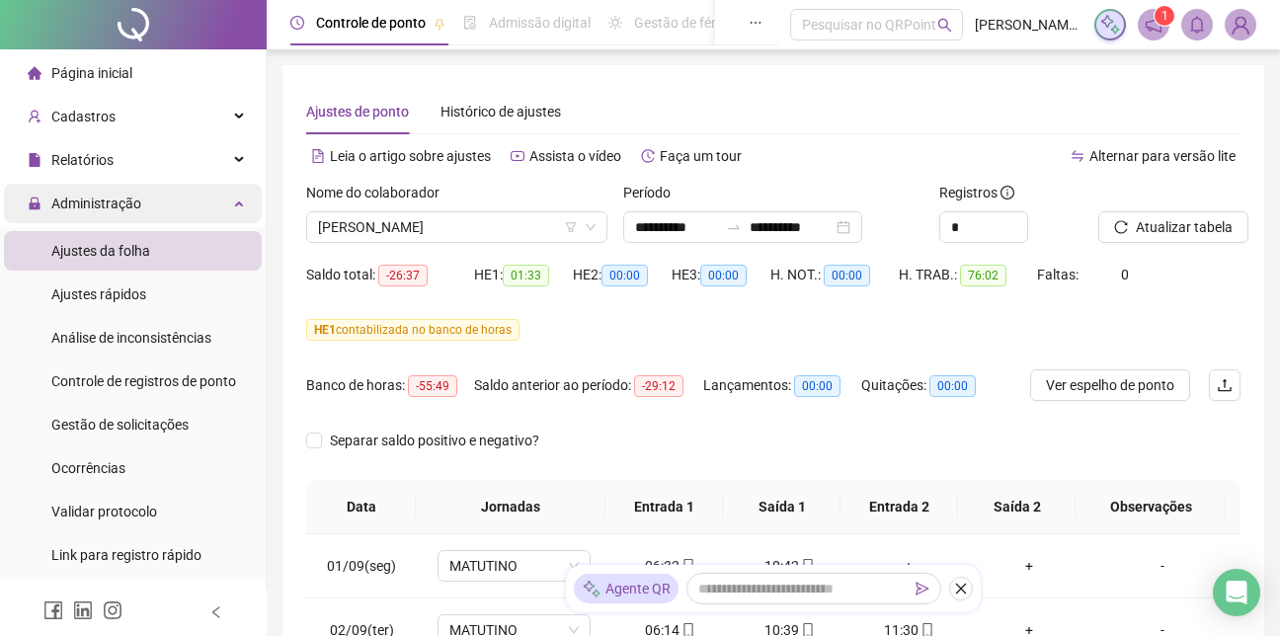
click at [226, 207] on div "Administração" at bounding box center [133, 204] width 258 height 40
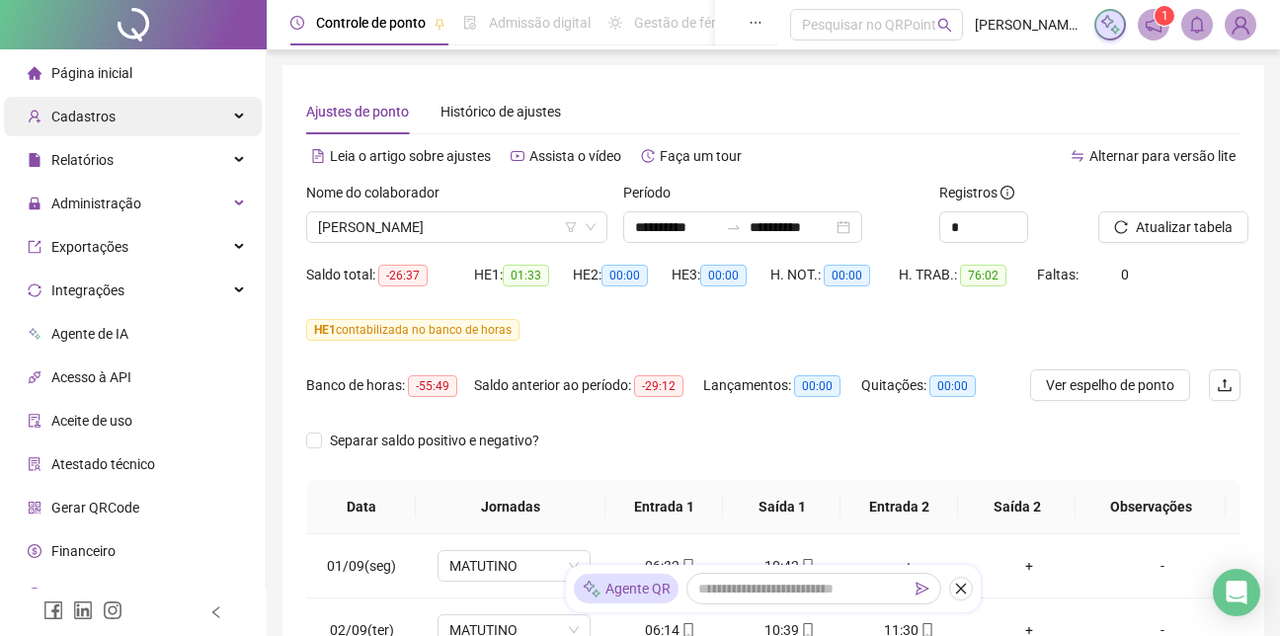
click at [216, 122] on div "Cadastros" at bounding box center [133, 117] width 258 height 40
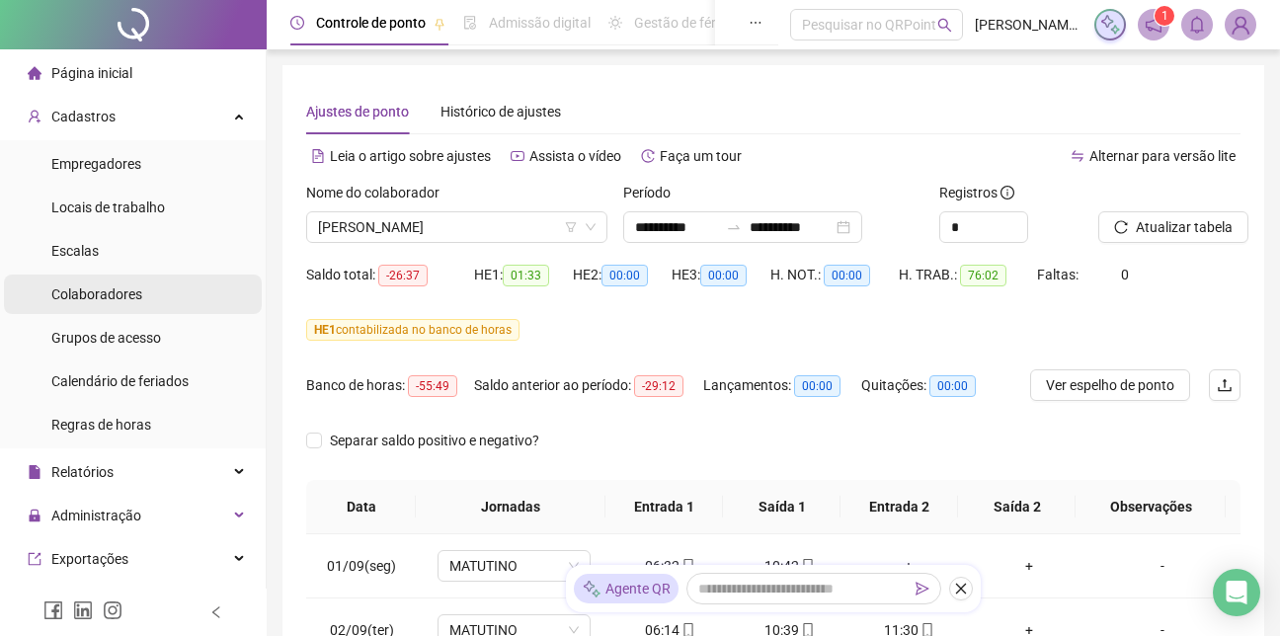
click at [150, 288] on li "Colaboradores" at bounding box center [133, 295] width 258 height 40
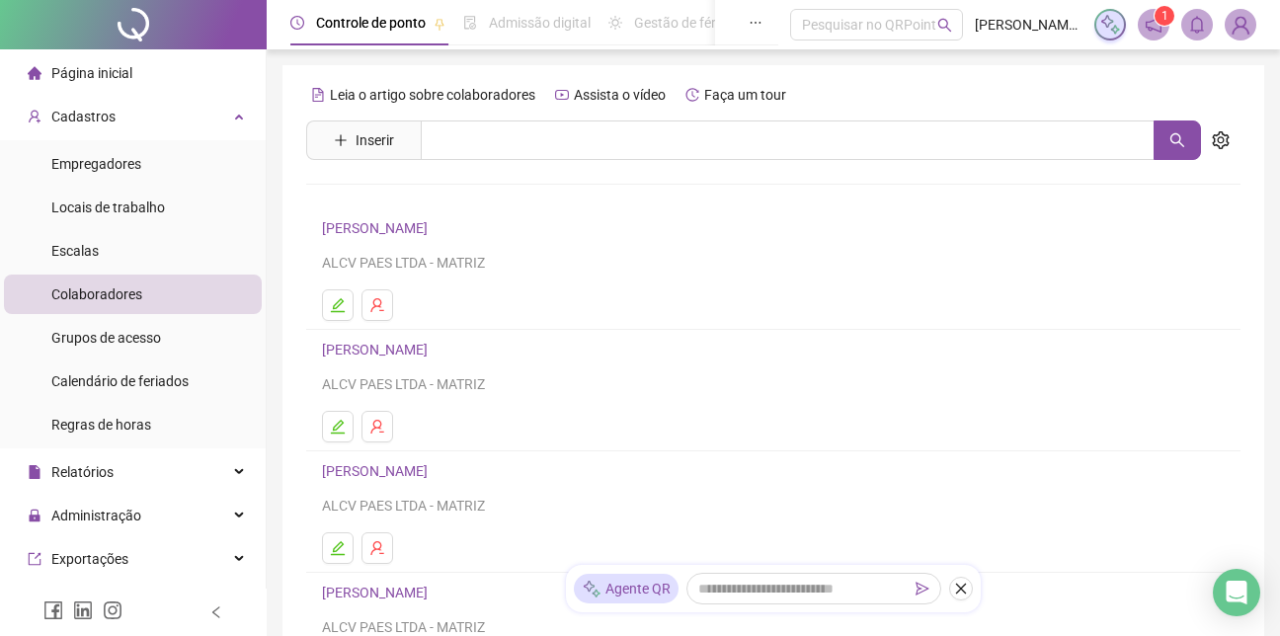
click at [402, 475] on link "[PERSON_NAME]" at bounding box center [378, 471] width 112 height 16
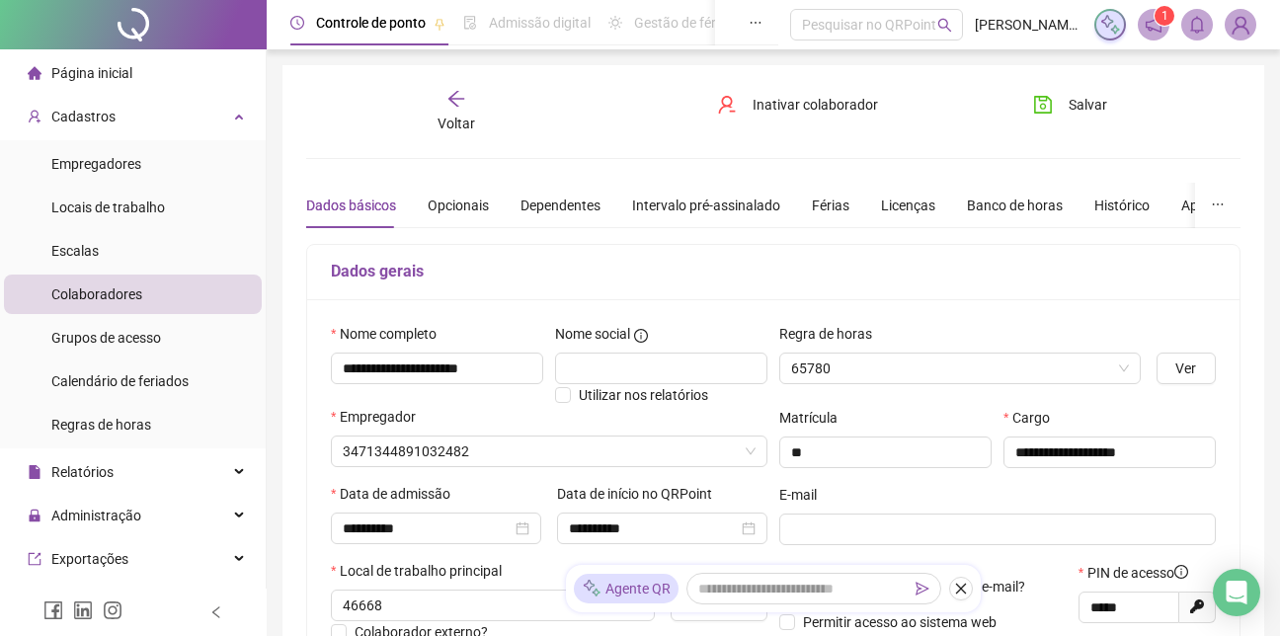
type input "**********"
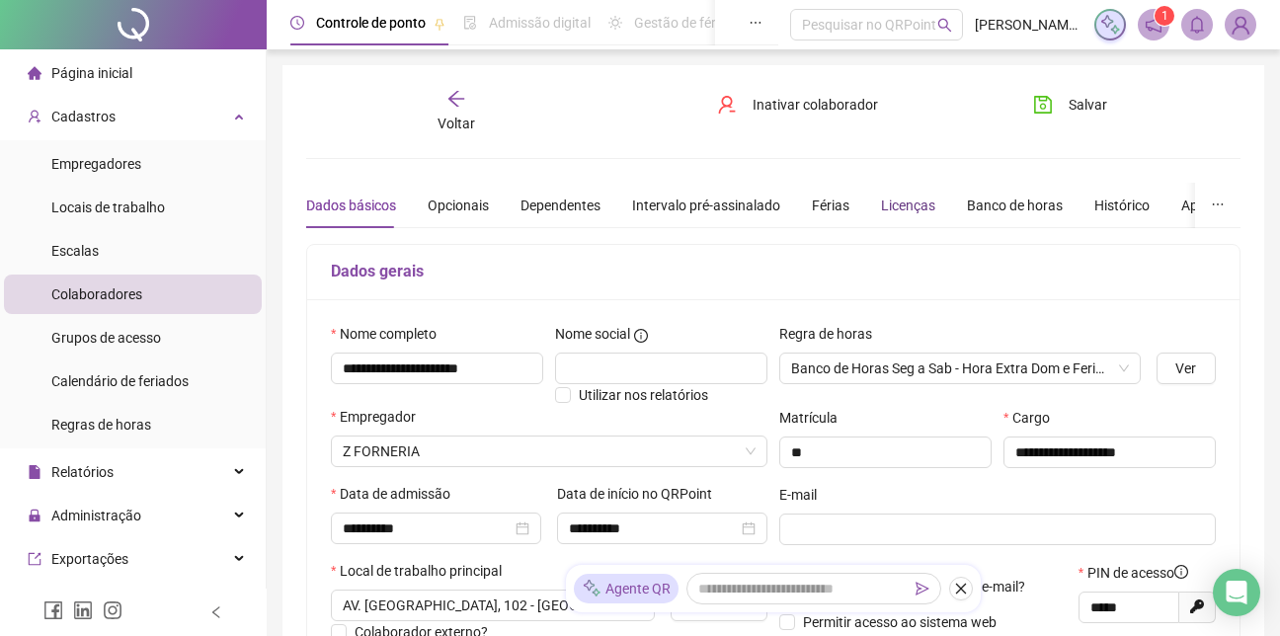
click at [898, 205] on div "Licenças" at bounding box center [908, 206] width 54 height 22
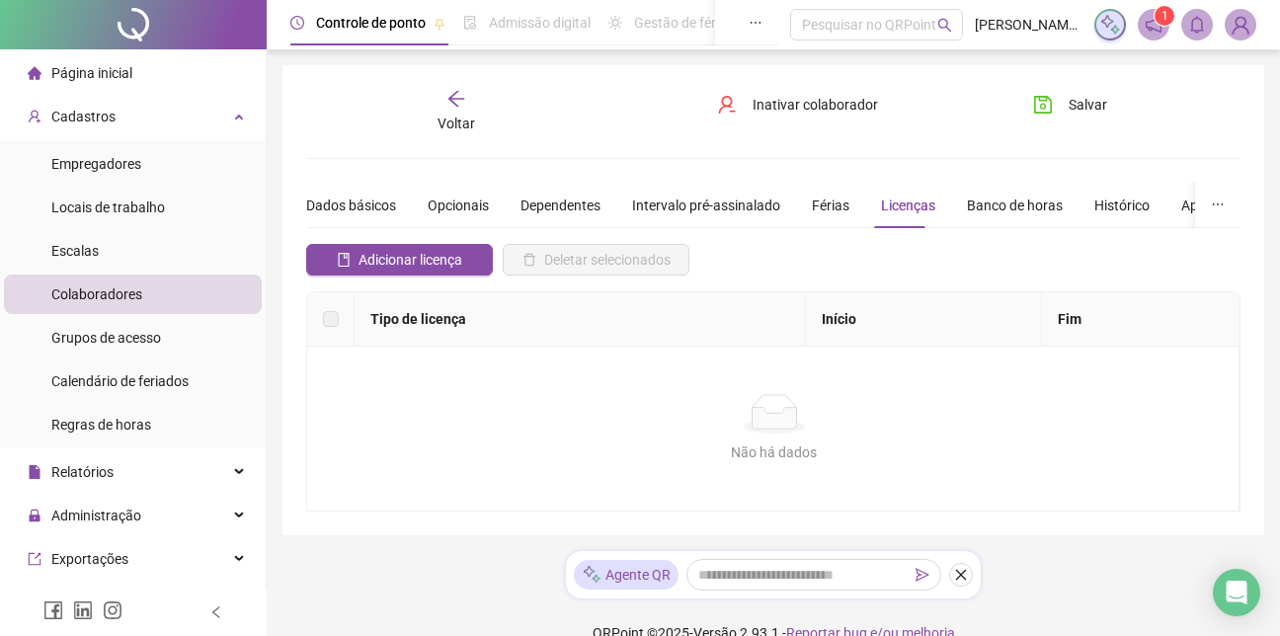
click at [1238, 19] on img at bounding box center [1241, 25] width 30 height 30
click at [1149, 18] on icon "notification" at bounding box center [1154, 25] width 18 height 18
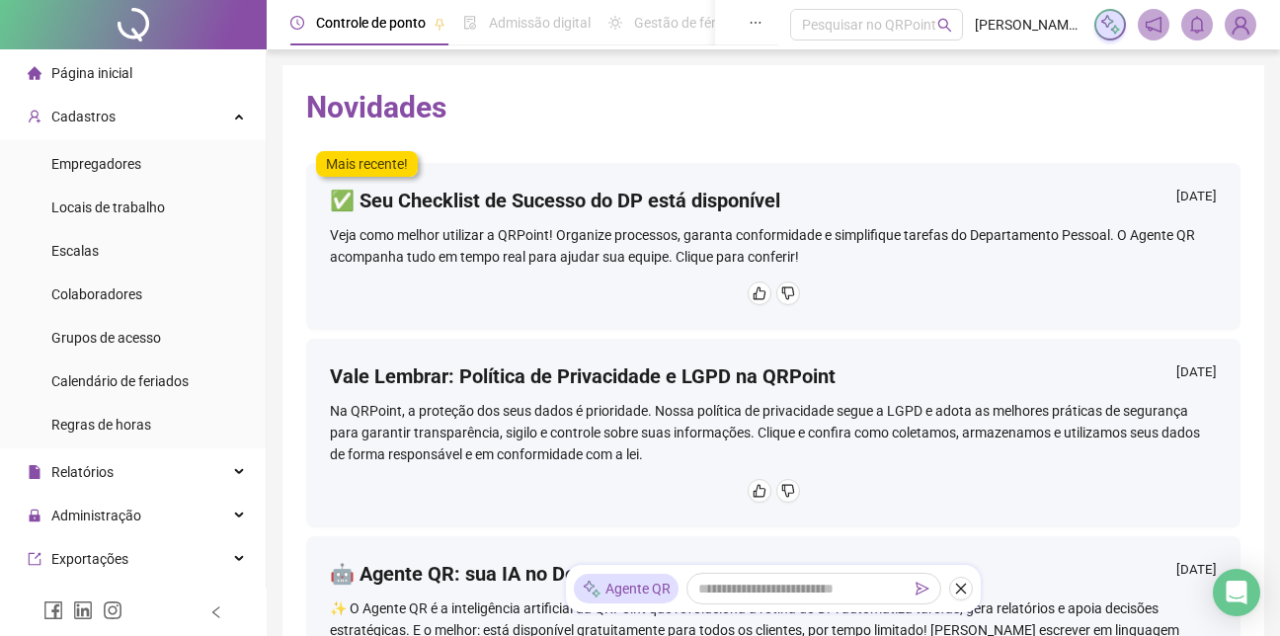
click at [1238, 31] on img at bounding box center [1241, 25] width 30 height 30
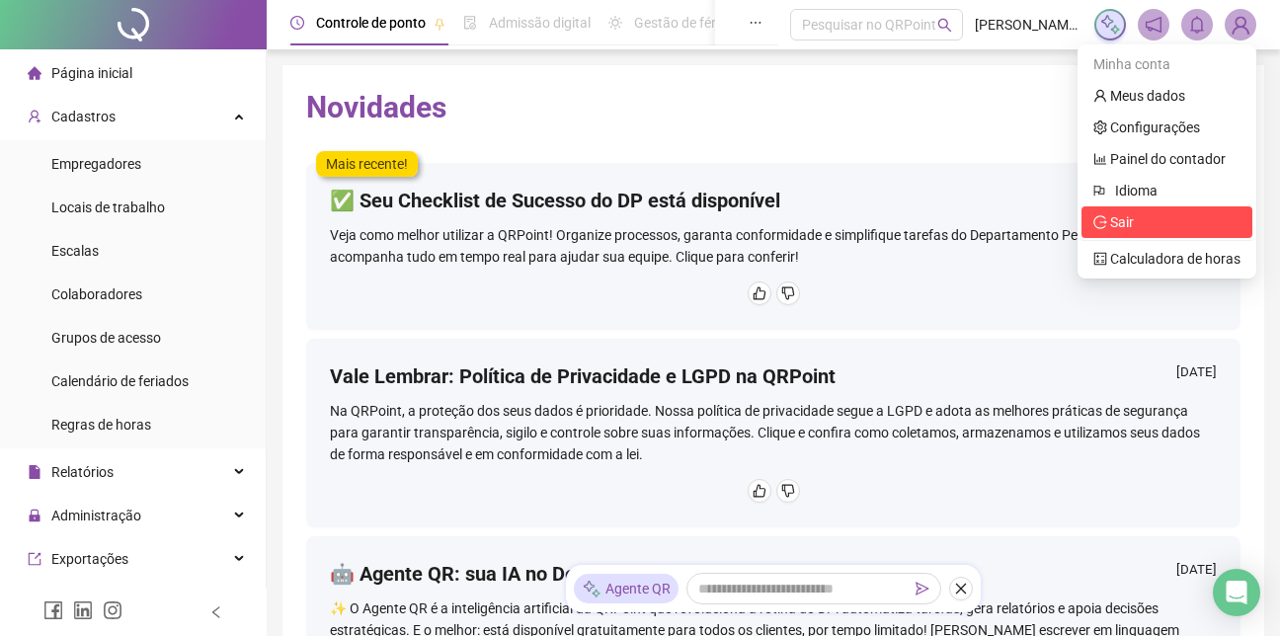
click at [1145, 217] on span "Sair" at bounding box center [1167, 222] width 147 height 22
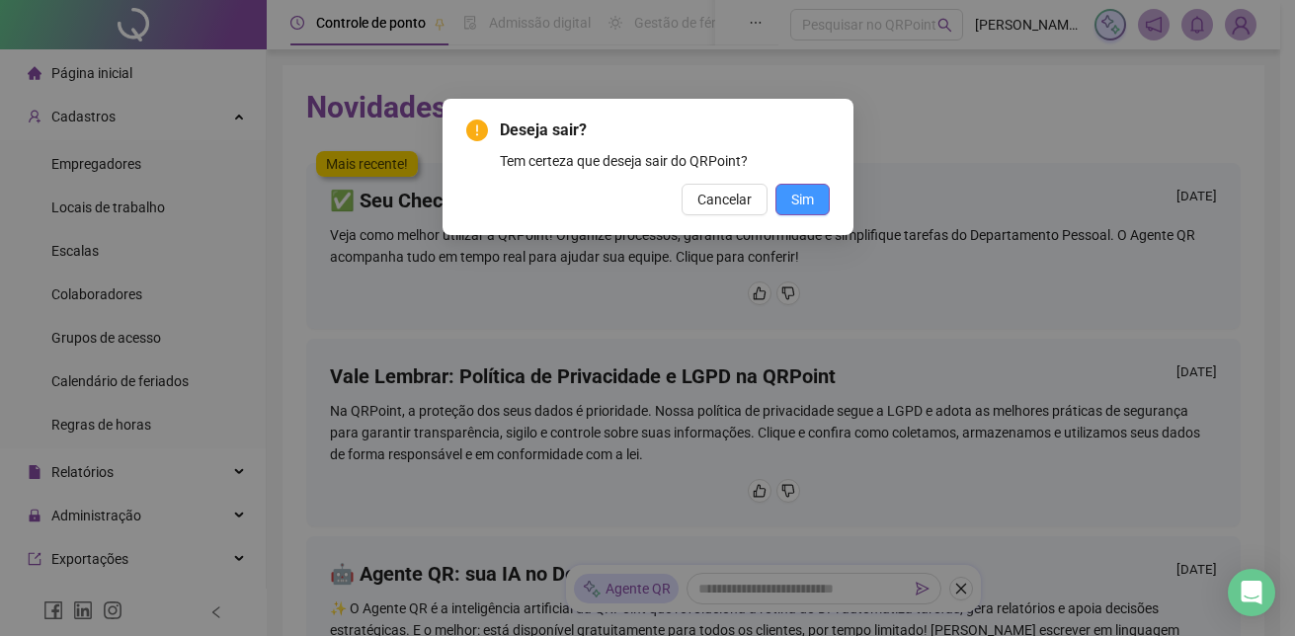
click at [801, 197] on span "Sim" at bounding box center [802, 200] width 23 height 22
